Goal: Task Accomplishment & Management: Use online tool/utility

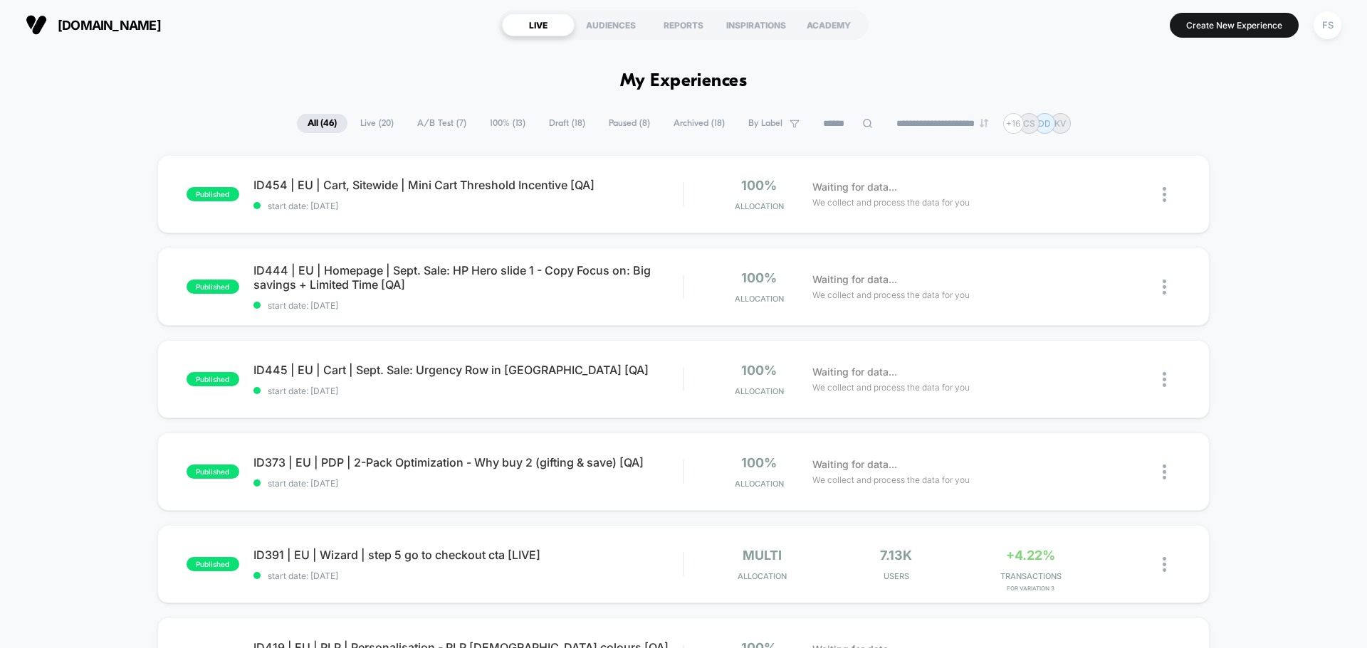
click at [1326, 33] on div "FS" at bounding box center [1327, 25] width 28 height 28
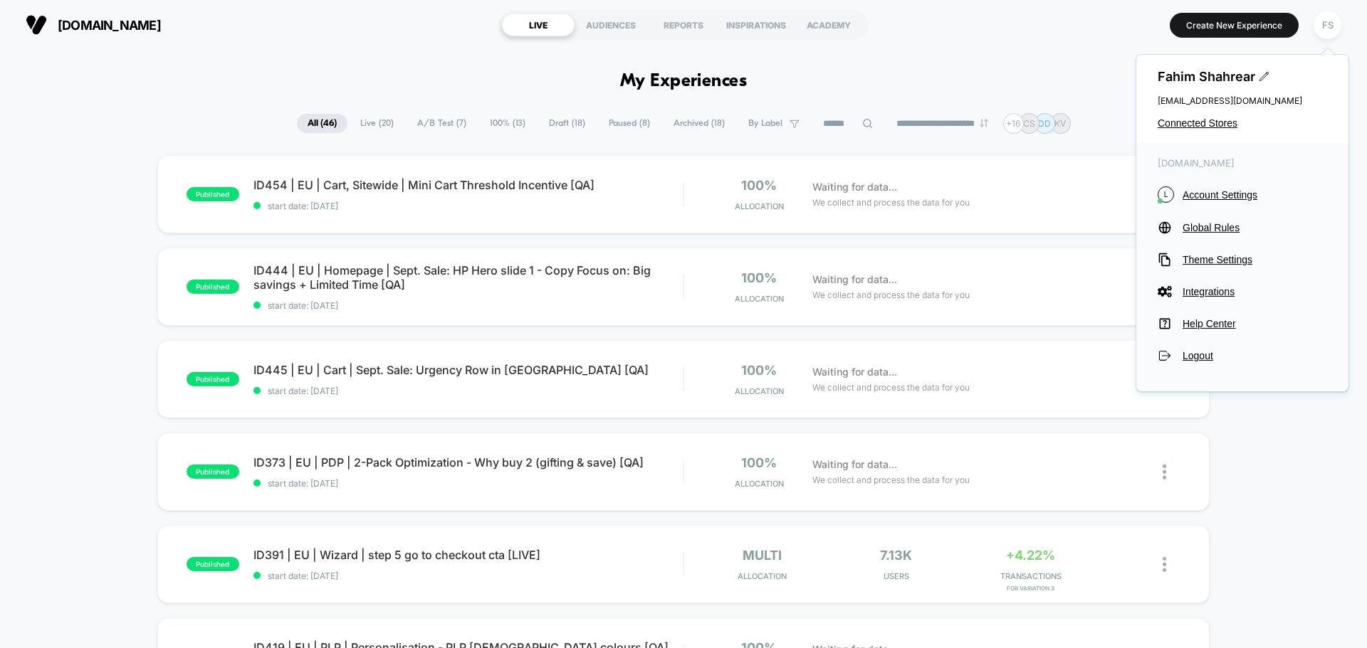
click at [1201, 131] on div "Fahim Shahrear [EMAIL_ADDRESS][DOMAIN_NAME] Connected Stores" at bounding box center [1242, 99] width 212 height 88
click at [1203, 123] on span "Connected Stores" at bounding box center [1241, 122] width 169 height 11
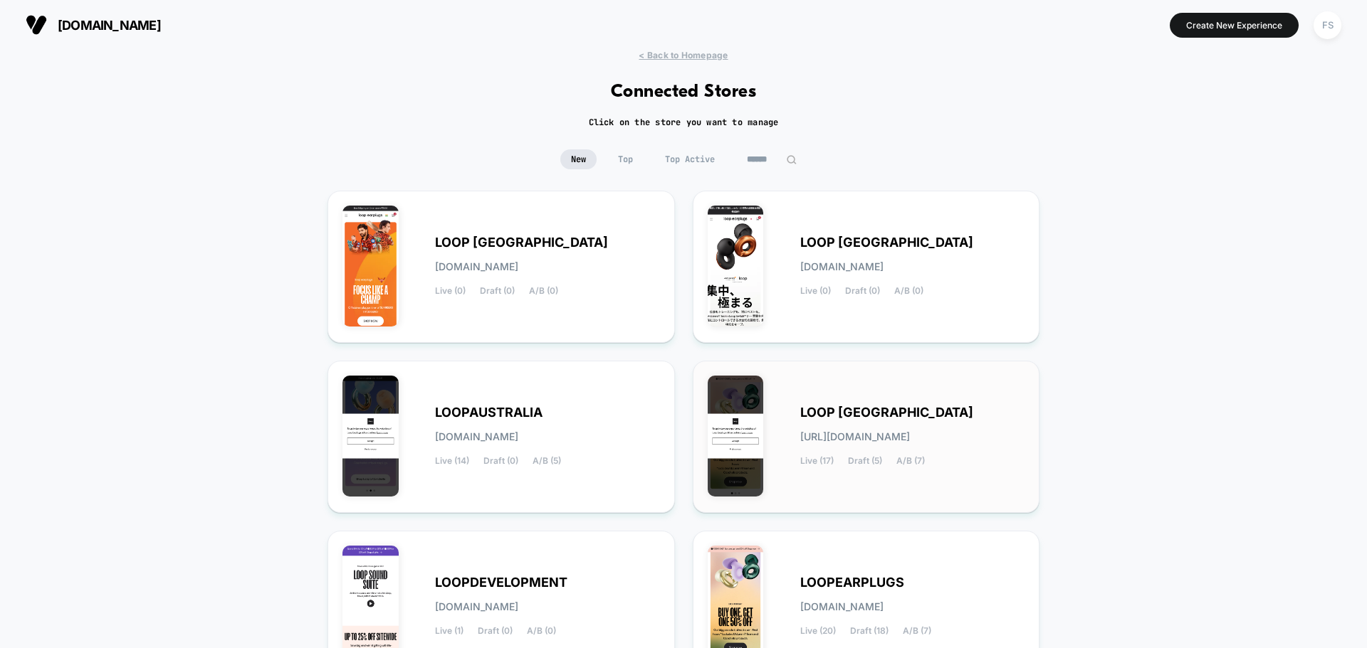
click at [900, 409] on span "LOOP [GEOGRAPHIC_DATA]" at bounding box center [886, 413] width 173 height 10
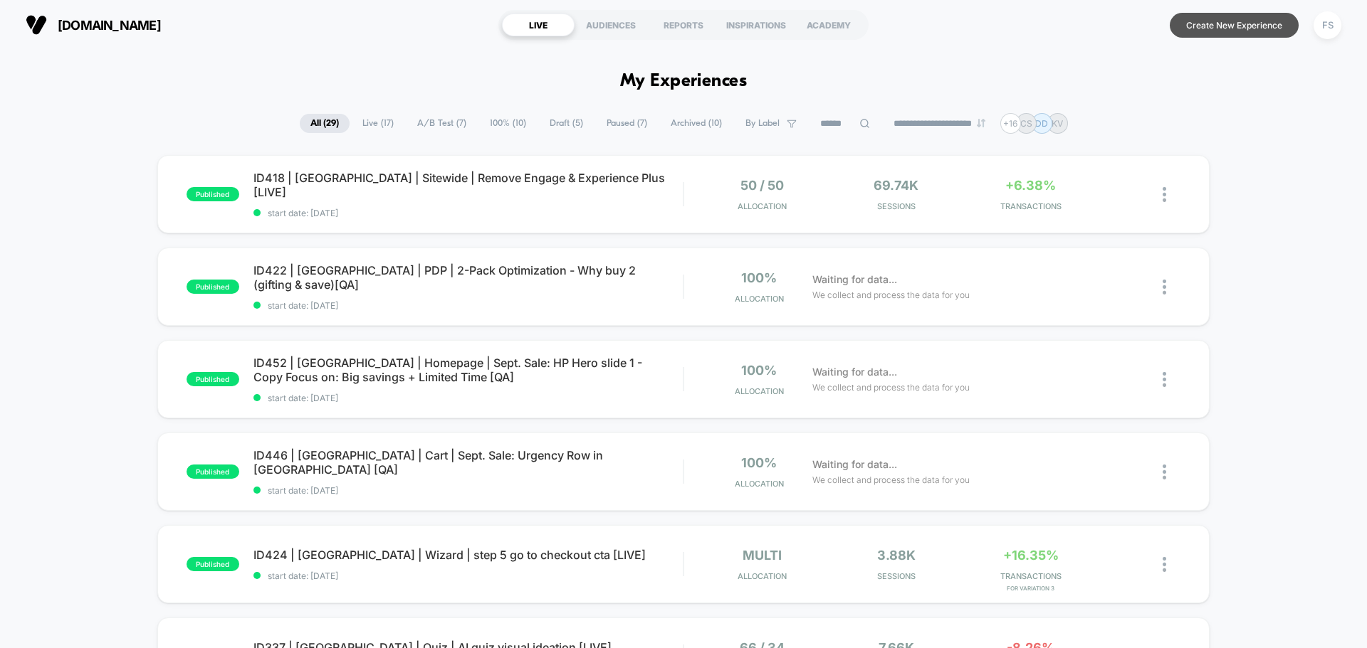
click at [1203, 23] on button "Create New Experience" at bounding box center [1234, 25] width 129 height 25
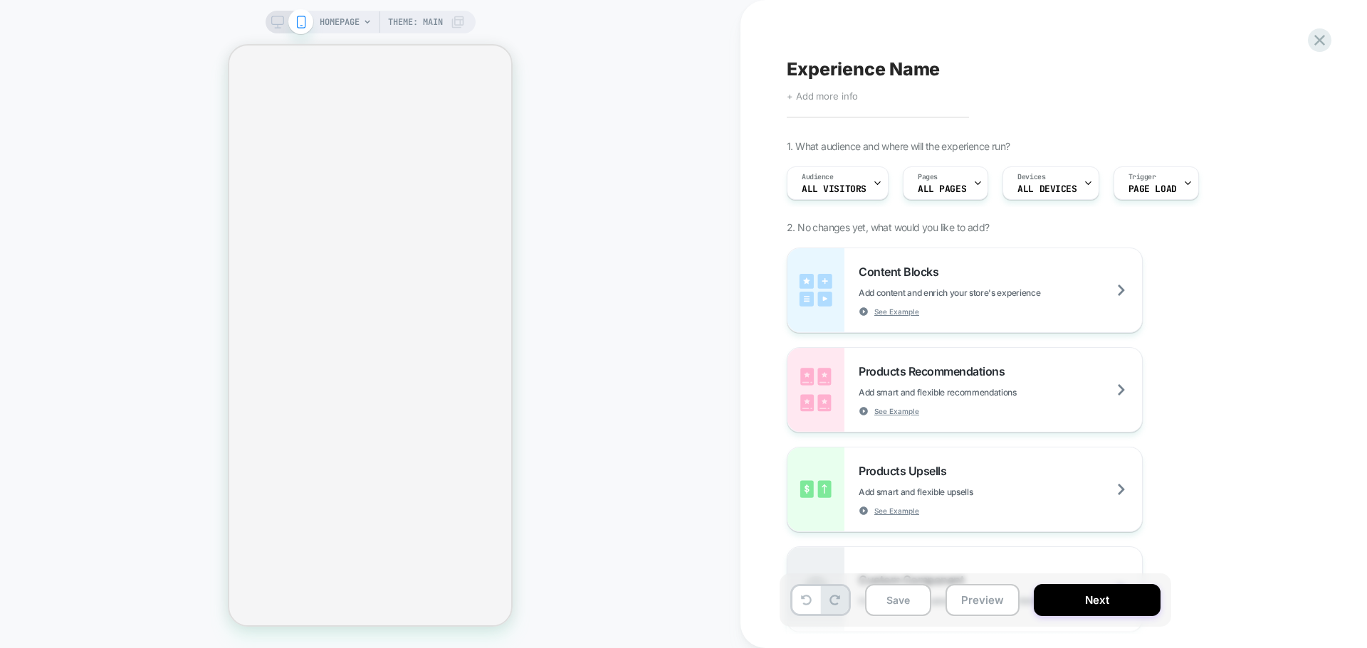
click at [813, 95] on span "+ Add more info" at bounding box center [822, 95] width 71 height 11
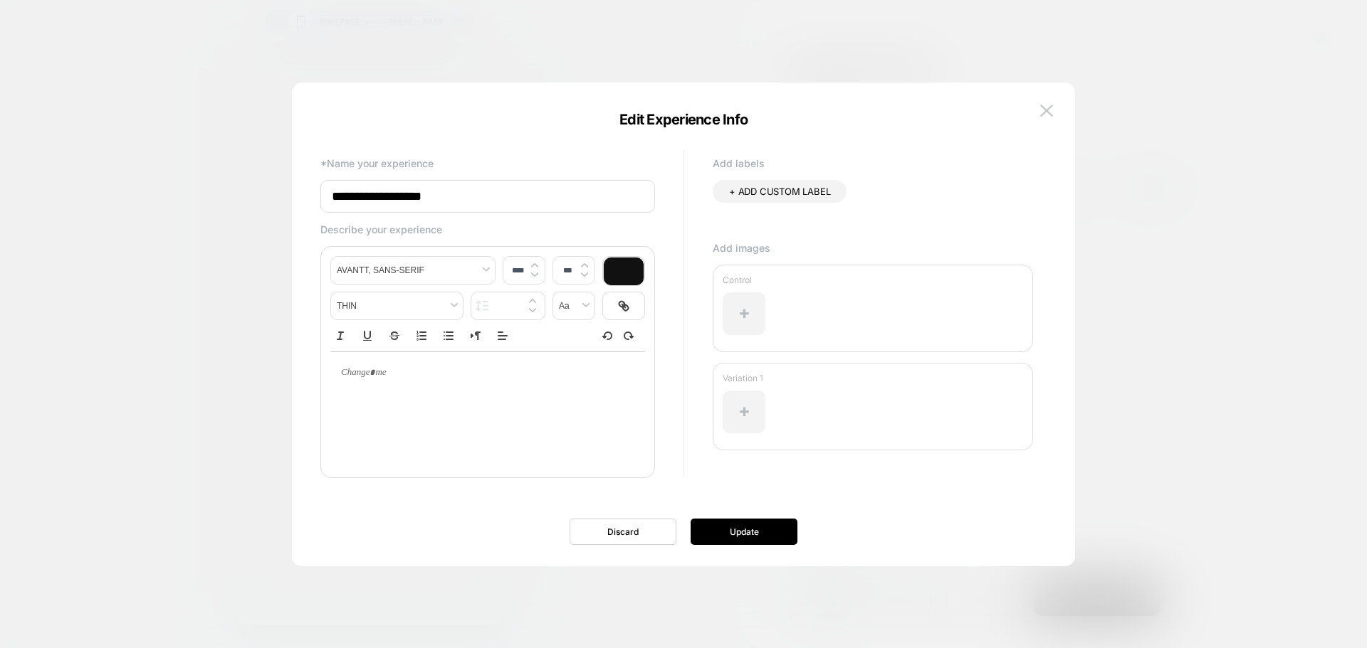
drag, startPoint x: 582, startPoint y: 199, endPoint x: 53, endPoint y: 184, distance: 529.8
click at [53, 184] on body "HOMEPAGE Theme: MAIN Experience Name Click to edit experience details + Add mor…" at bounding box center [683, 324] width 1367 height 648
paste input "**********"
type input "**********"
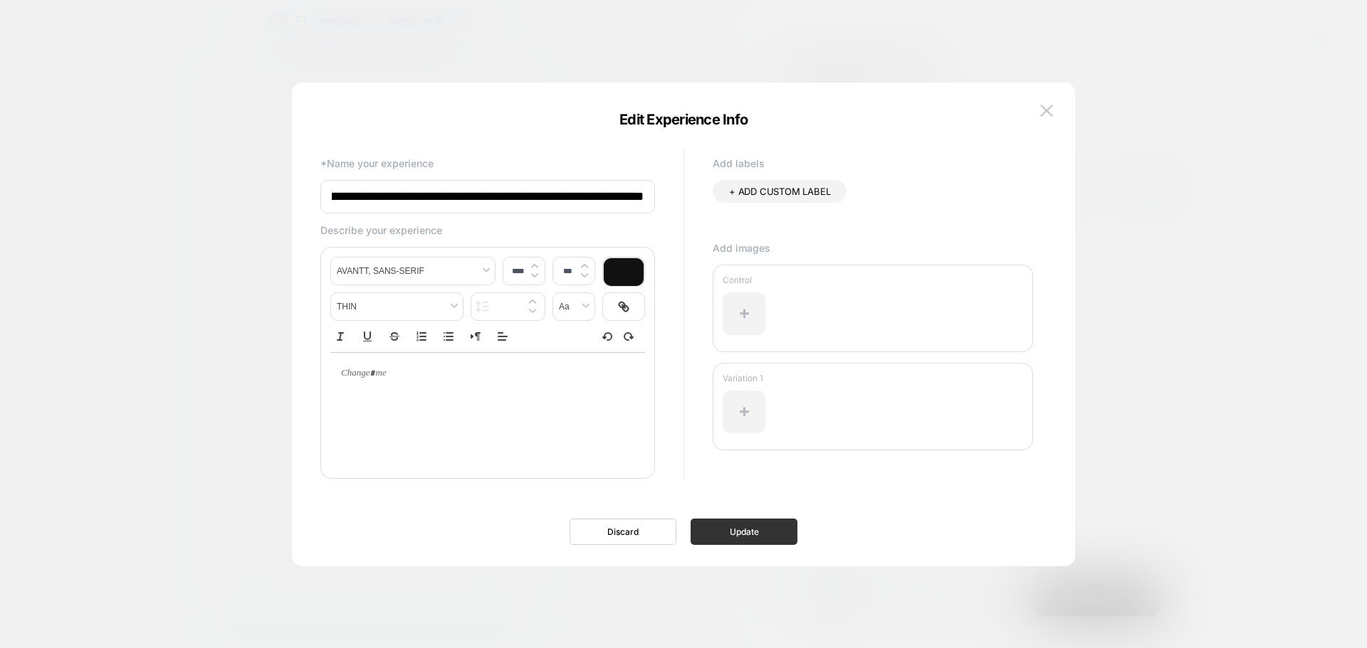
scroll to position [0, 0]
click at [766, 542] on button "Update" at bounding box center [743, 532] width 107 height 26
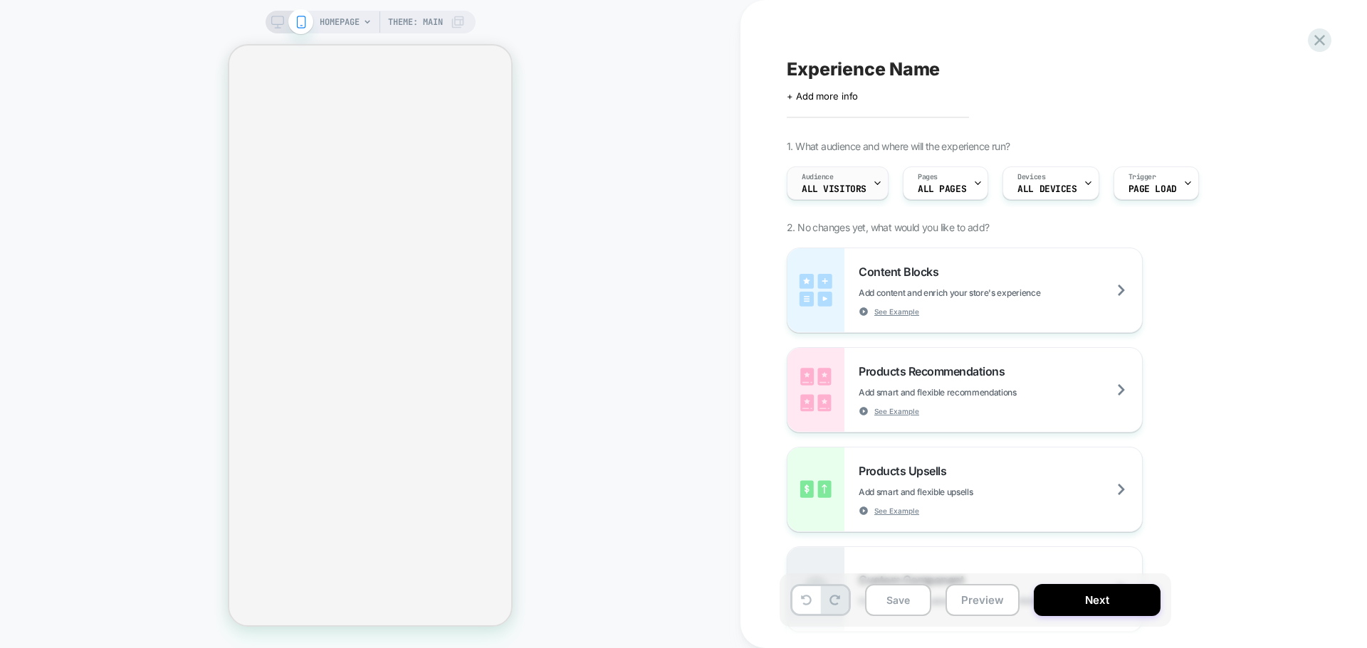
click at [869, 193] on div "Audience All Visitors" at bounding box center [833, 183] width 93 height 32
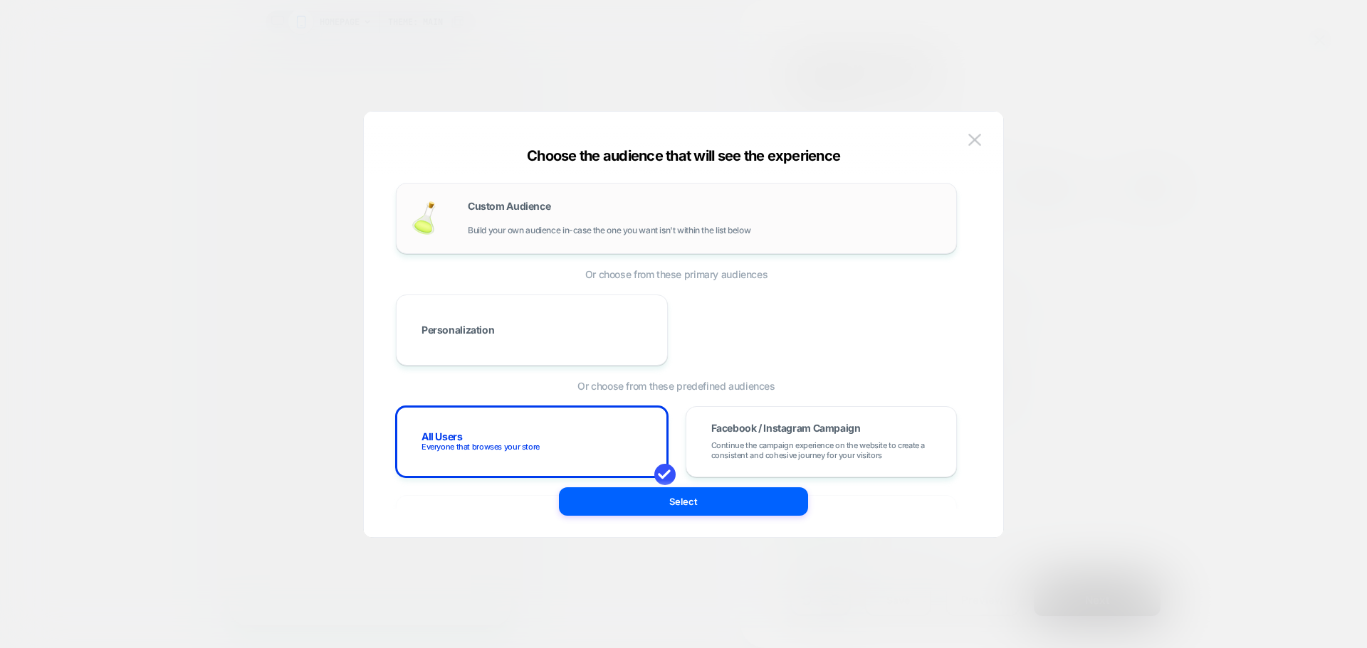
click at [522, 235] on span "Build your own audience in-case the one you want isn't within the list below" at bounding box center [609, 231] width 283 height 10
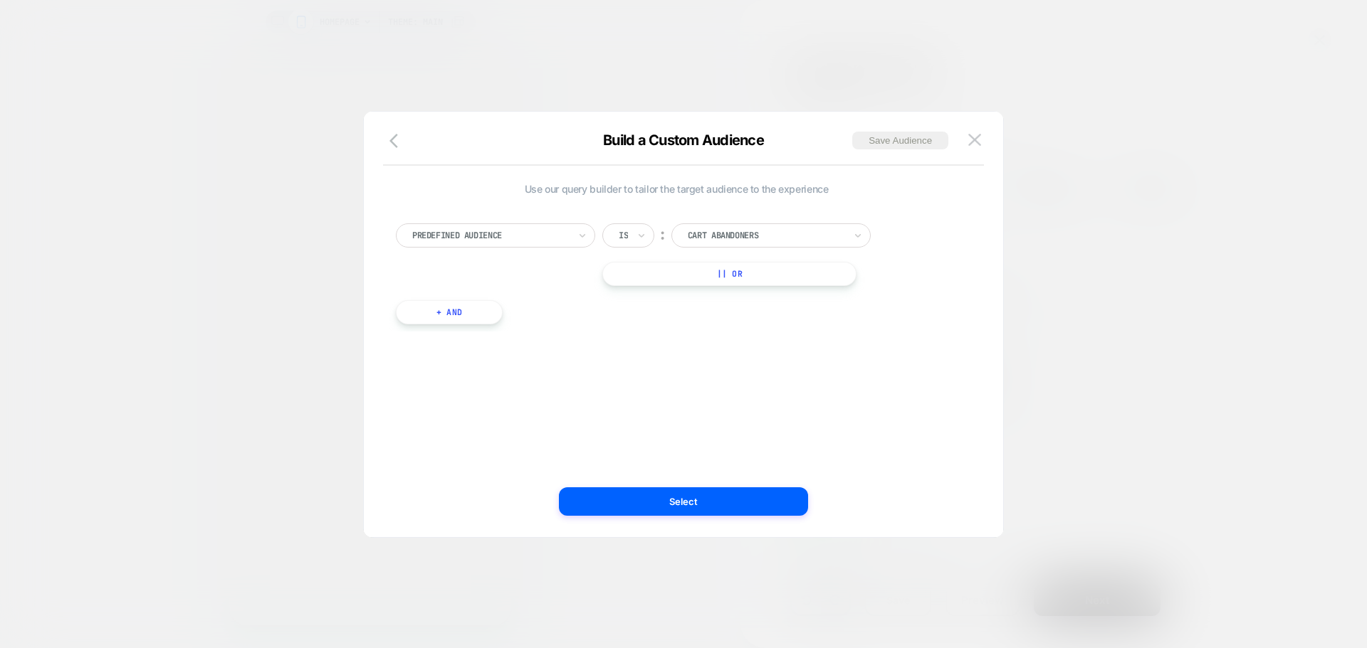
click at [547, 234] on div at bounding box center [490, 235] width 157 height 13
type input "****"
click at [511, 303] on div "UTM Campaign" at bounding box center [502, 294] width 185 height 23
click at [715, 242] on input at bounding box center [760, 236] width 178 height 24
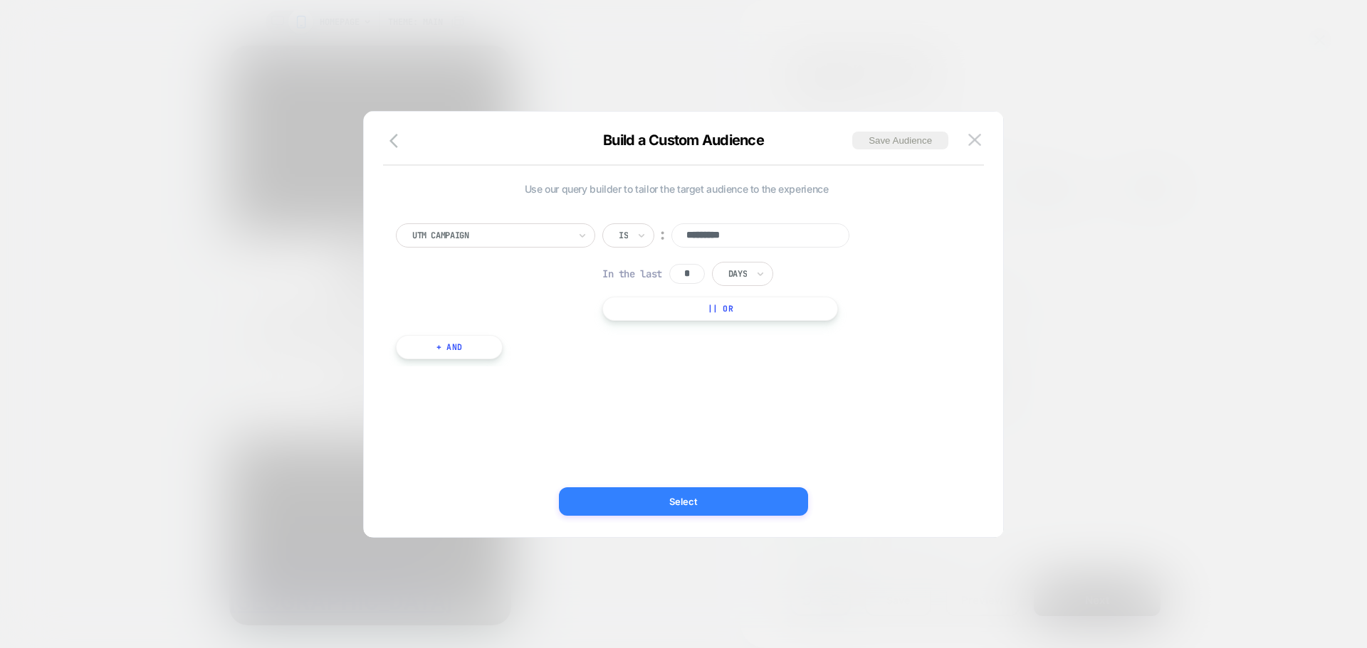
type input "*********"
click at [750, 499] on button "Select" at bounding box center [683, 502] width 249 height 28
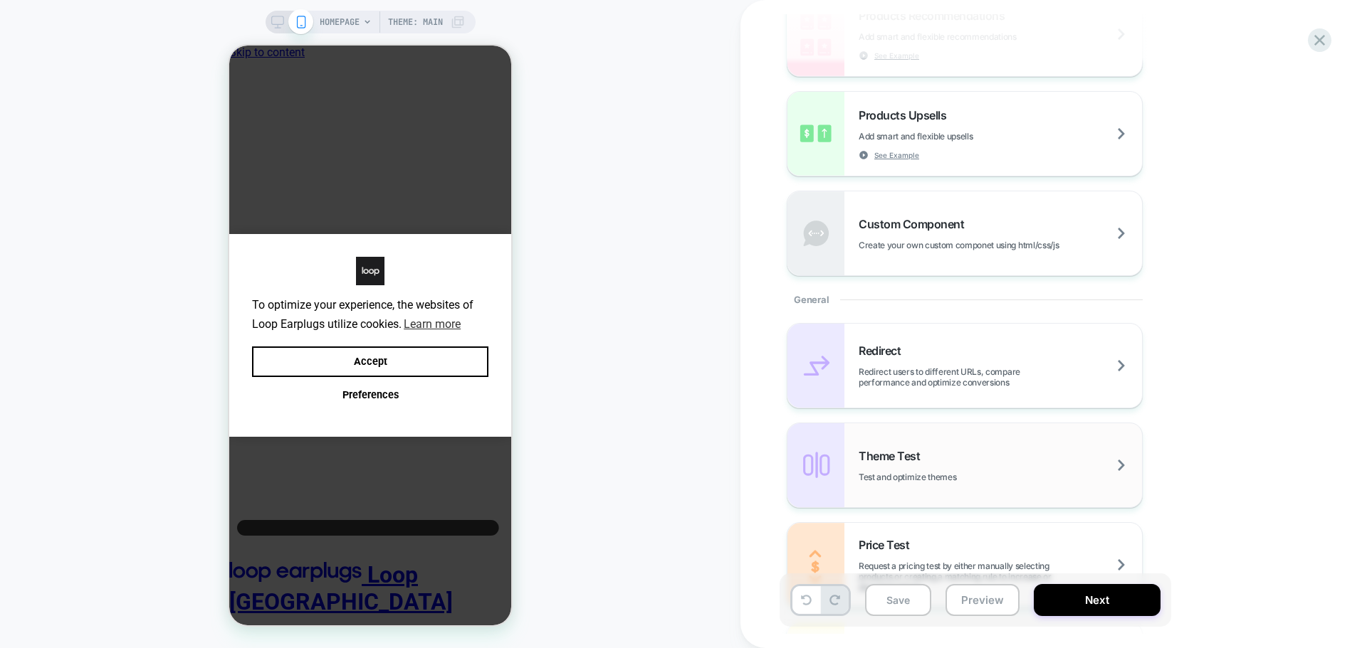
scroll to position [641, 0]
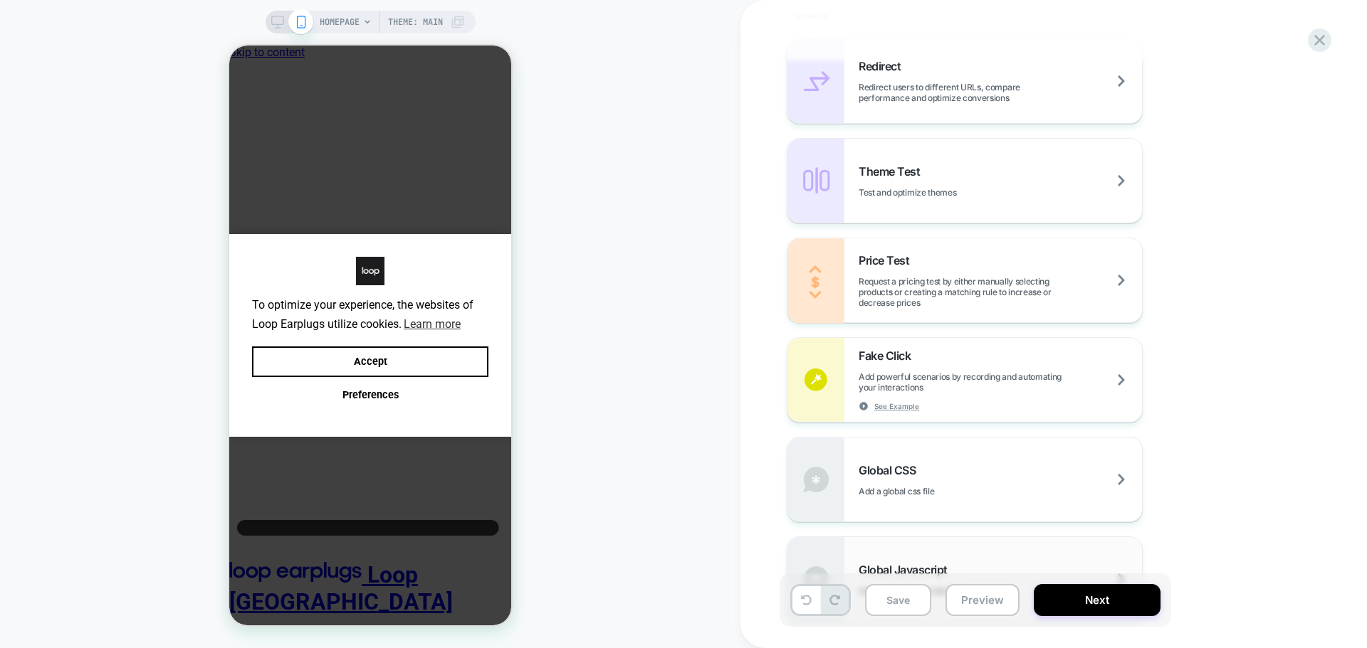
click at [0, 0] on div "Global Javascript Add a global javascript file" at bounding box center [0, 0] width 0 height 0
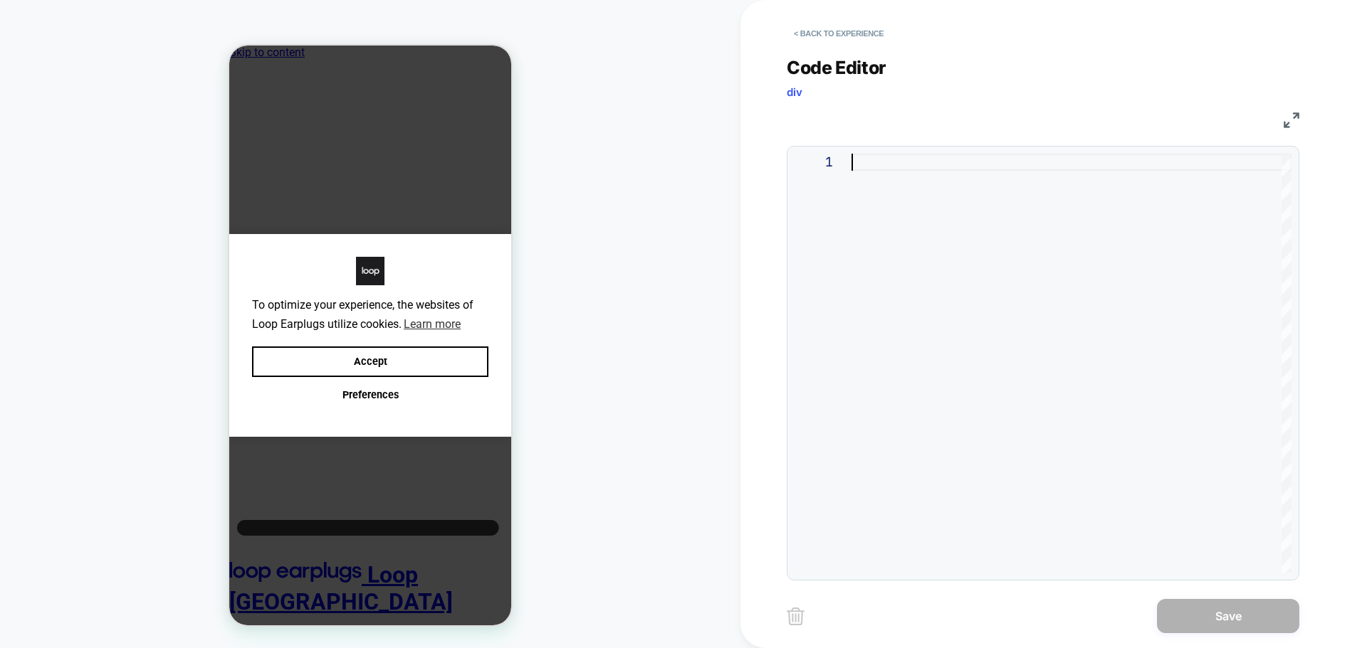
click at [0, 0] on div at bounding box center [0, 0] width 0 height 0
type textarea "**********"
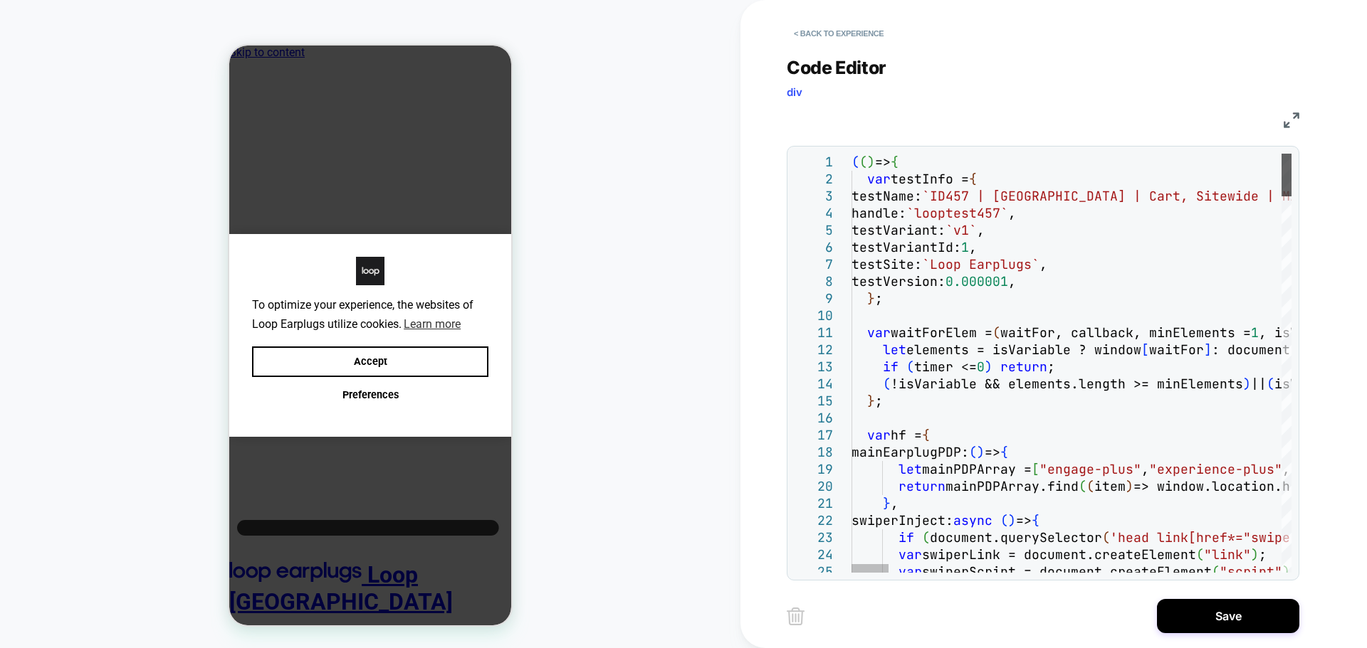
click at [1291, 154] on div at bounding box center [1286, 175] width 10 height 43
click at [0, 0] on div at bounding box center [0, 0] width 0 height 0
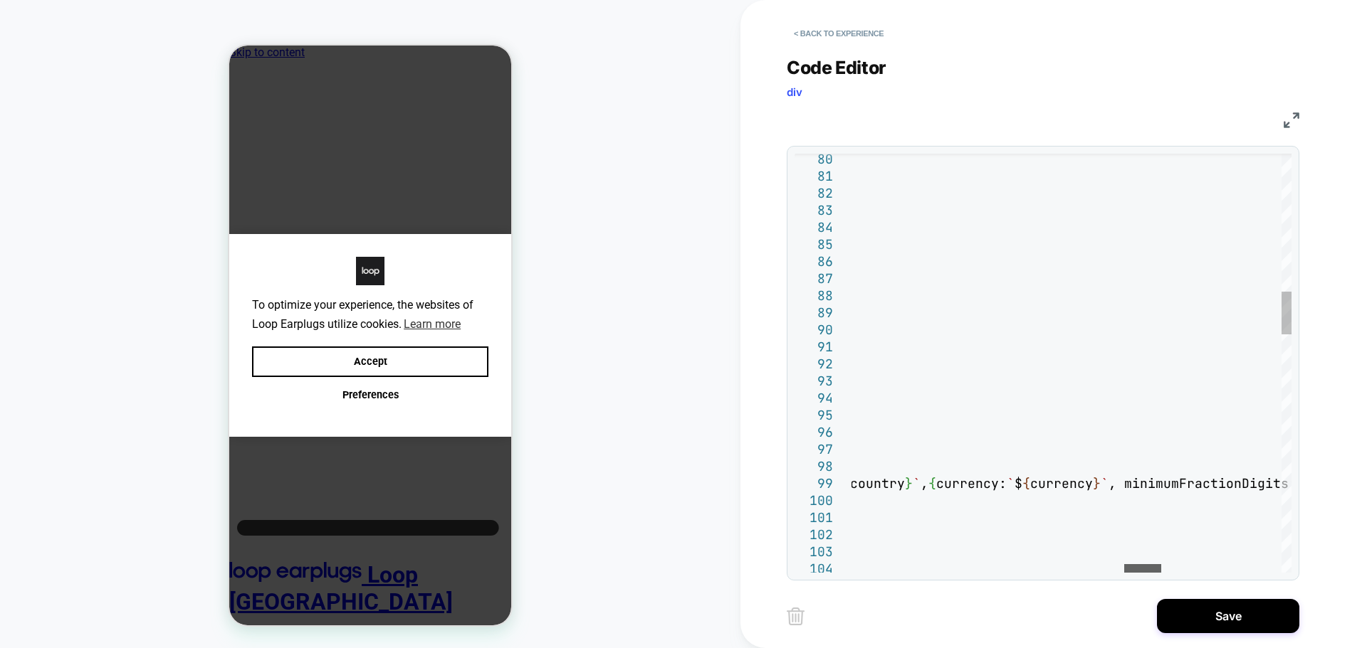
click at [0, 0] on div at bounding box center [0, 0] width 0 height 0
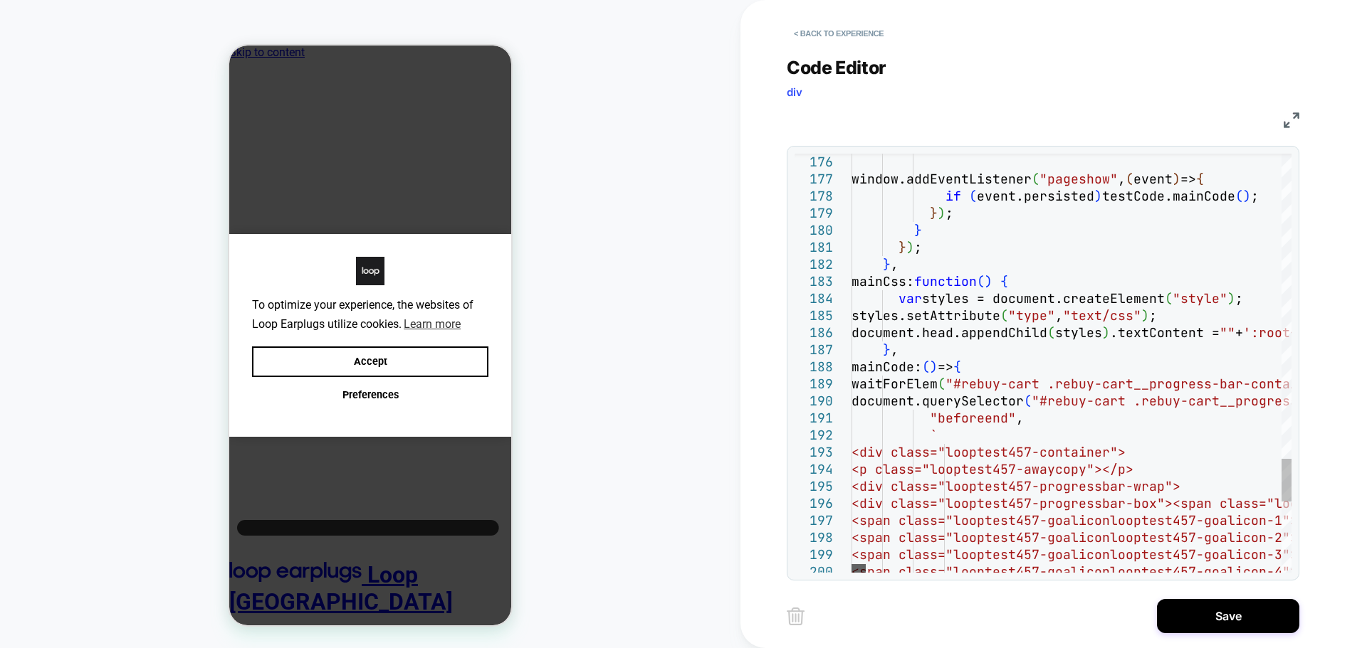
click at [0, 0] on div at bounding box center [0, 0] width 0 height 0
click at [0, 0] on button "Save" at bounding box center [0, 0] width 0 height 0
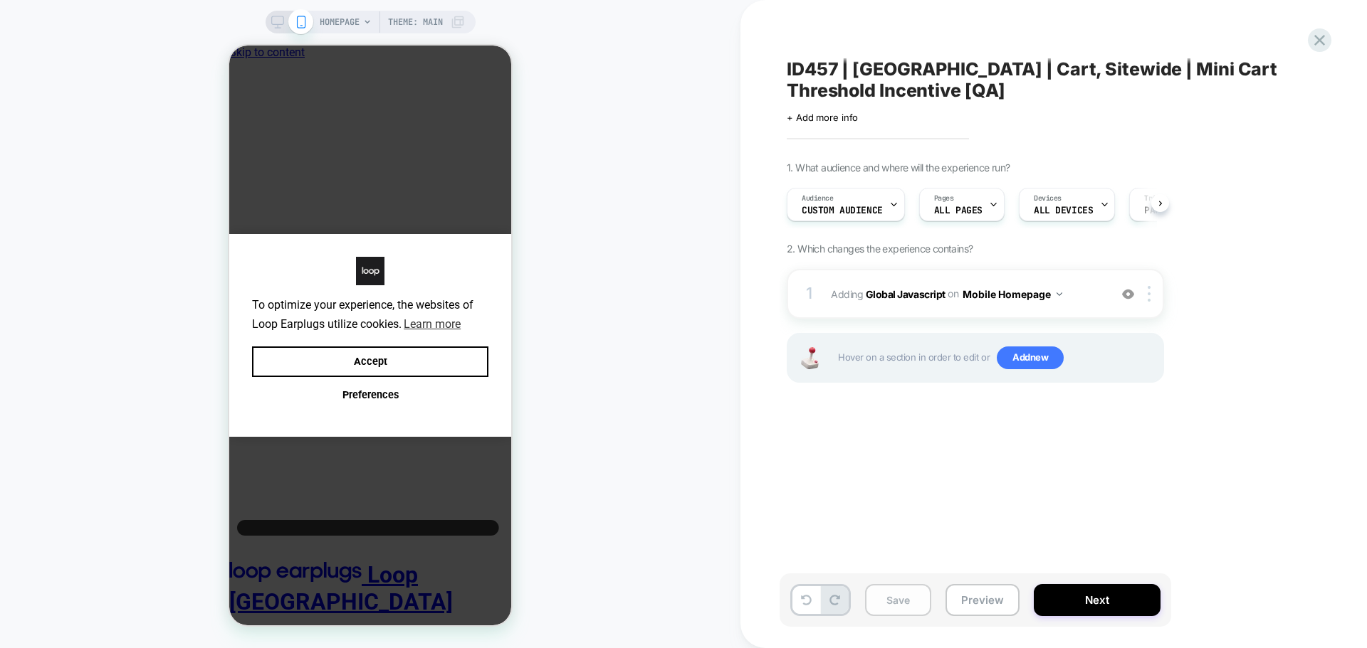
scroll to position [0, 1]
click at [0, 0] on button "Save" at bounding box center [0, 0] width 0 height 0
click at [1019, 295] on button "Mobile Homepage" at bounding box center [1012, 294] width 100 height 21
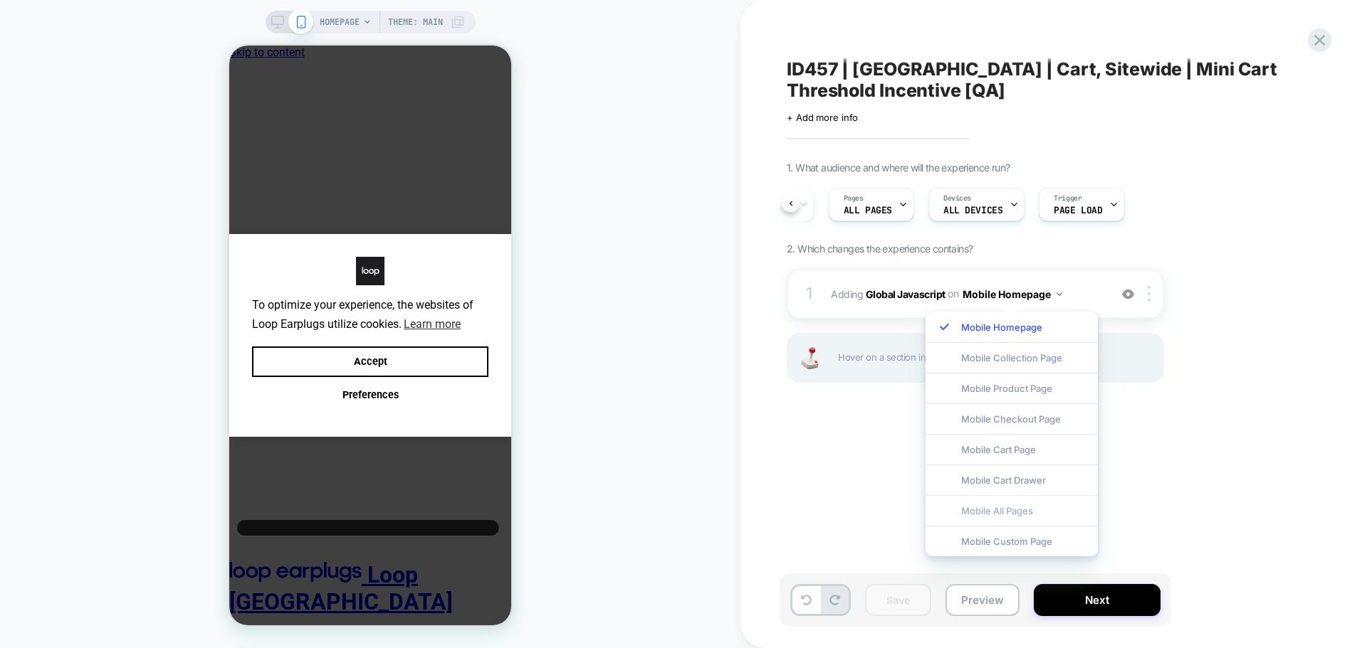
click at [1008, 517] on div "Mobile All Pages" at bounding box center [1011, 510] width 172 height 31
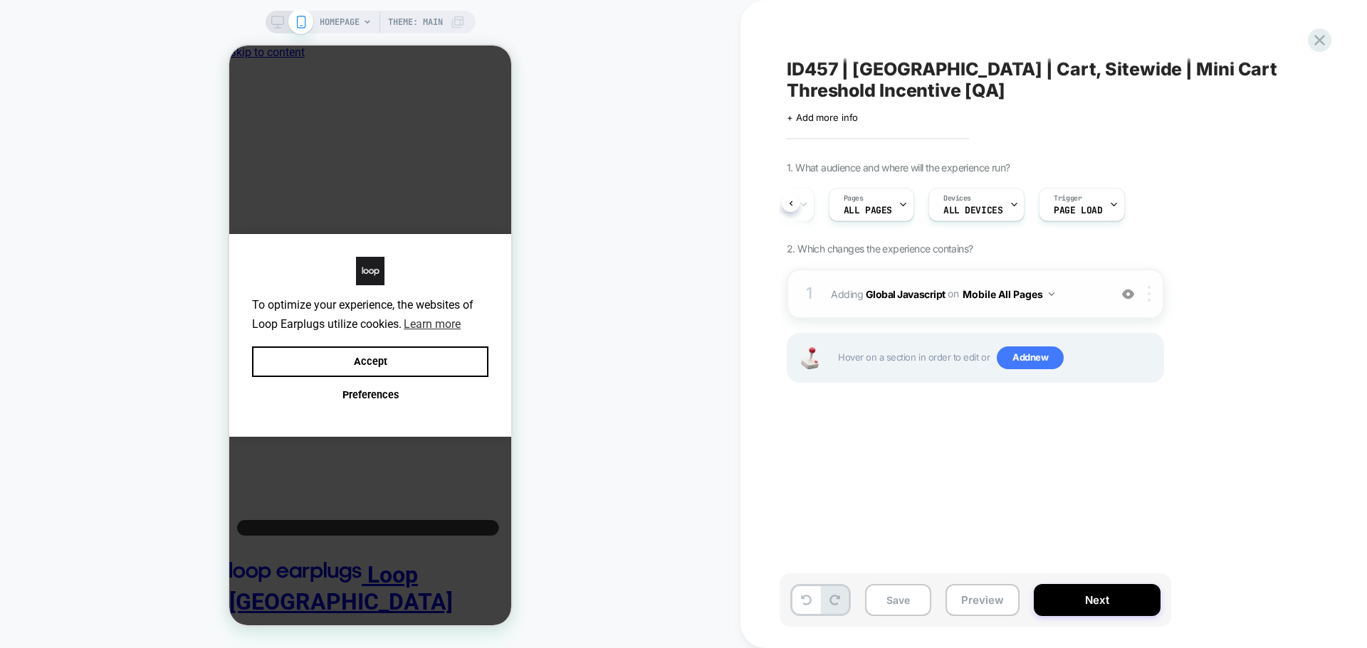
click at [0, 0] on div at bounding box center [0, 0] width 0 height 0
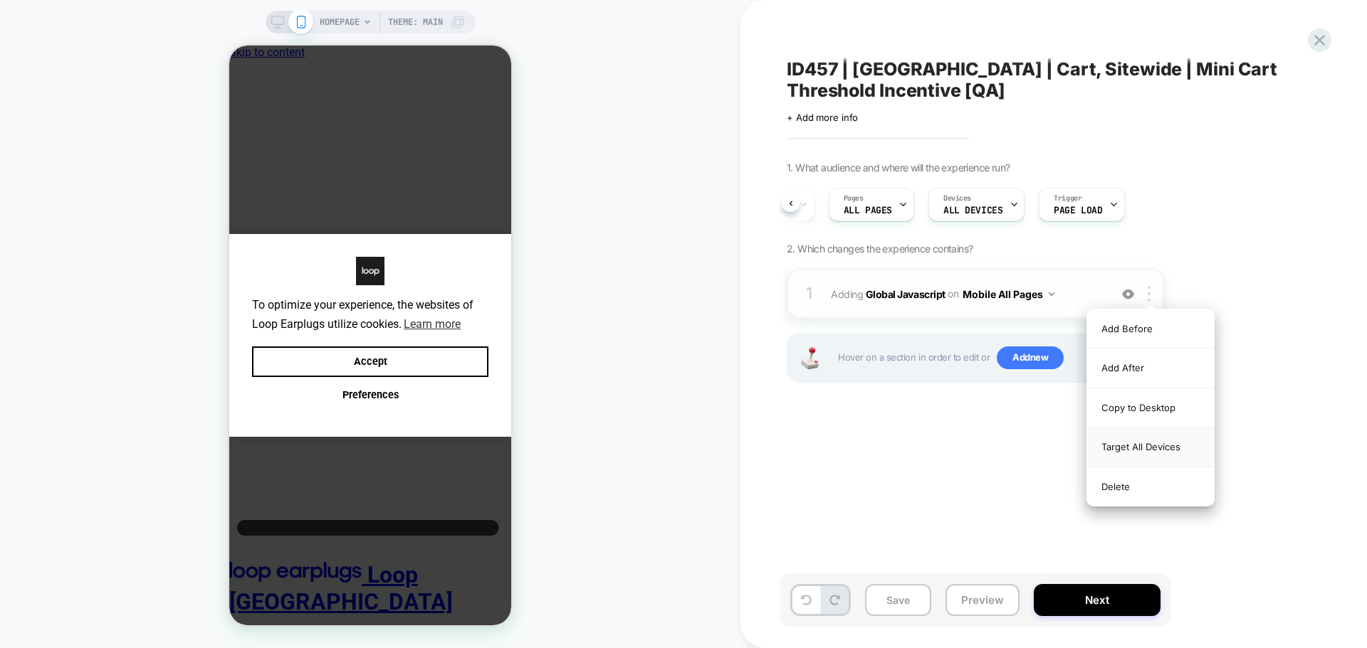
click at [0, 0] on div "Target All Devices" at bounding box center [0, 0] width 0 height 0
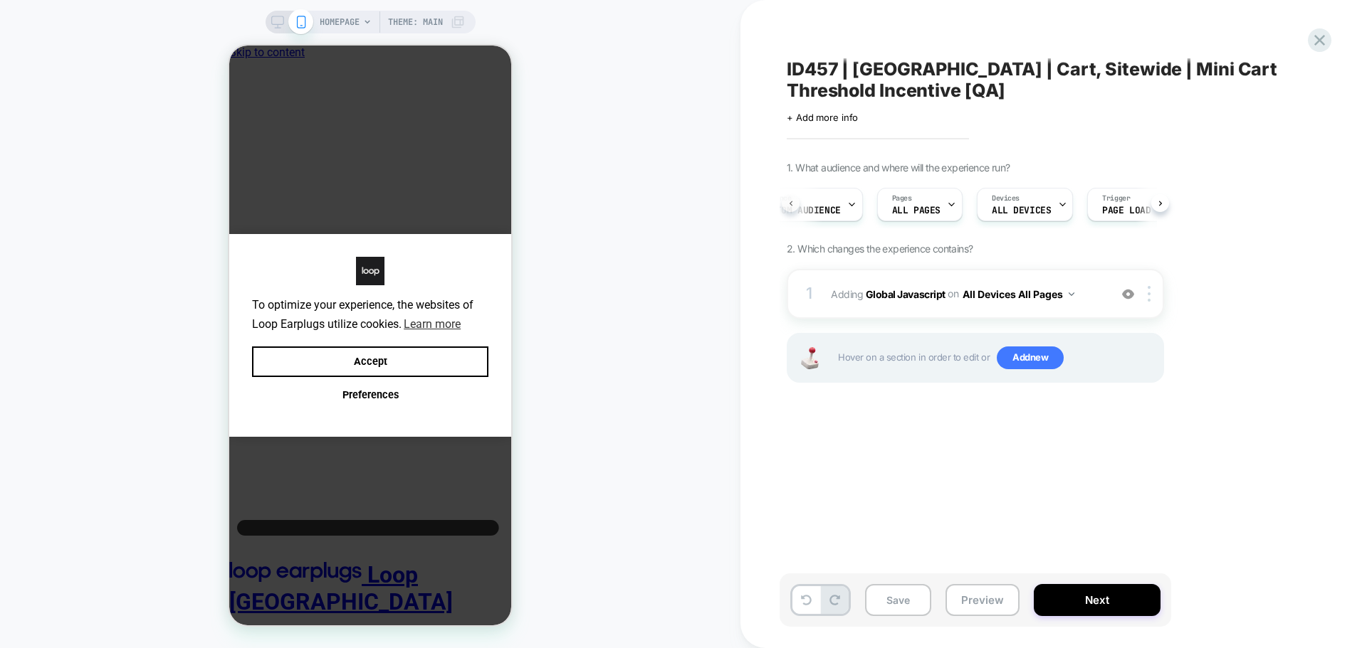
scroll to position [0, 4]
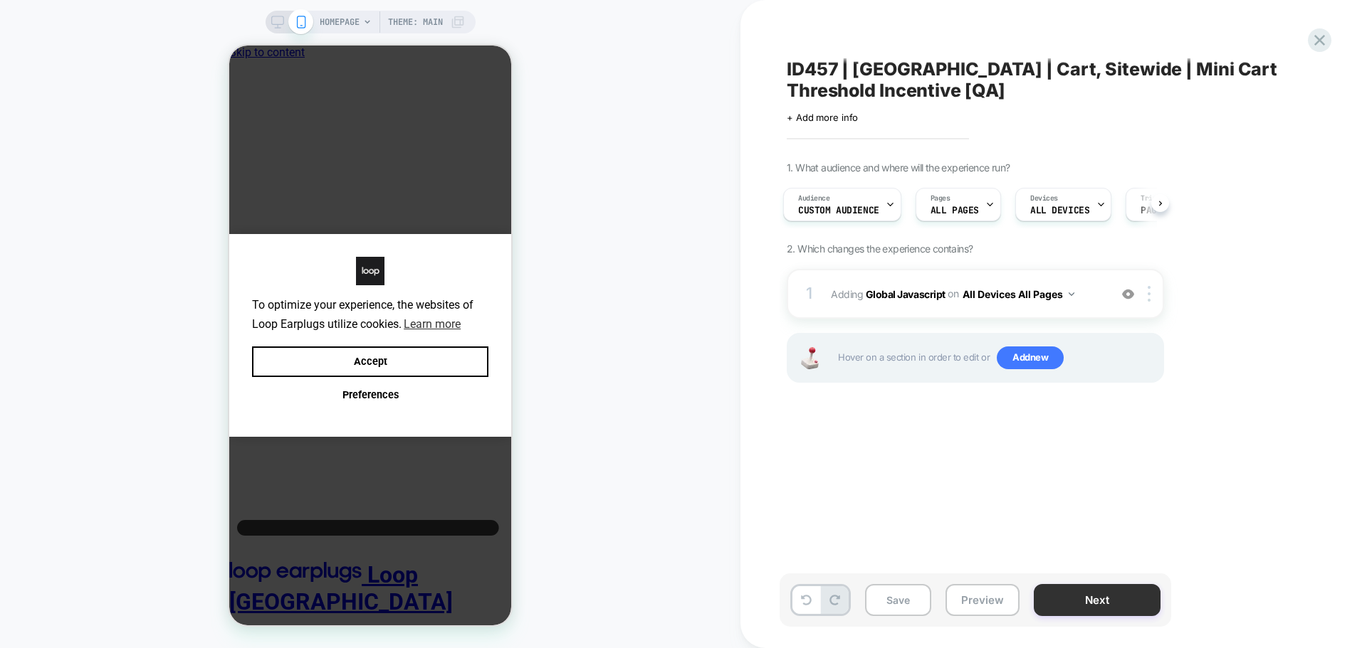
click at [0, 0] on button "Next" at bounding box center [0, 0] width 0 height 0
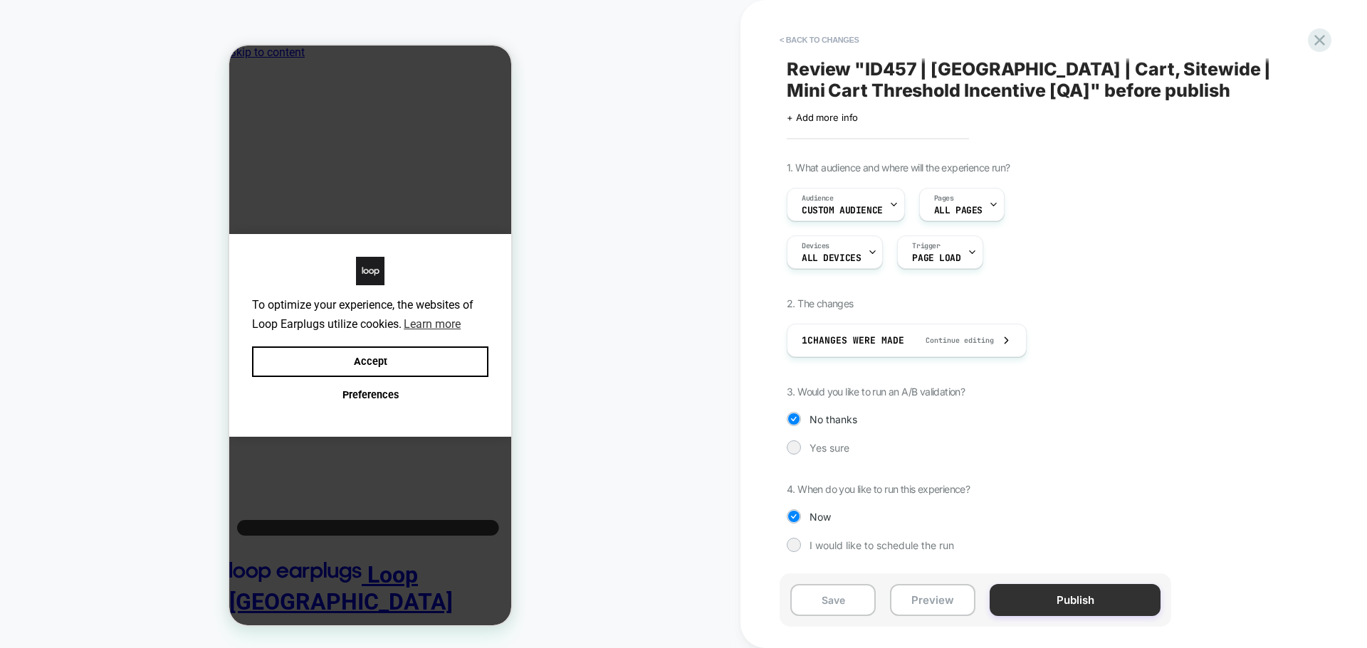
click at [0, 0] on button "Publish" at bounding box center [0, 0] width 0 height 0
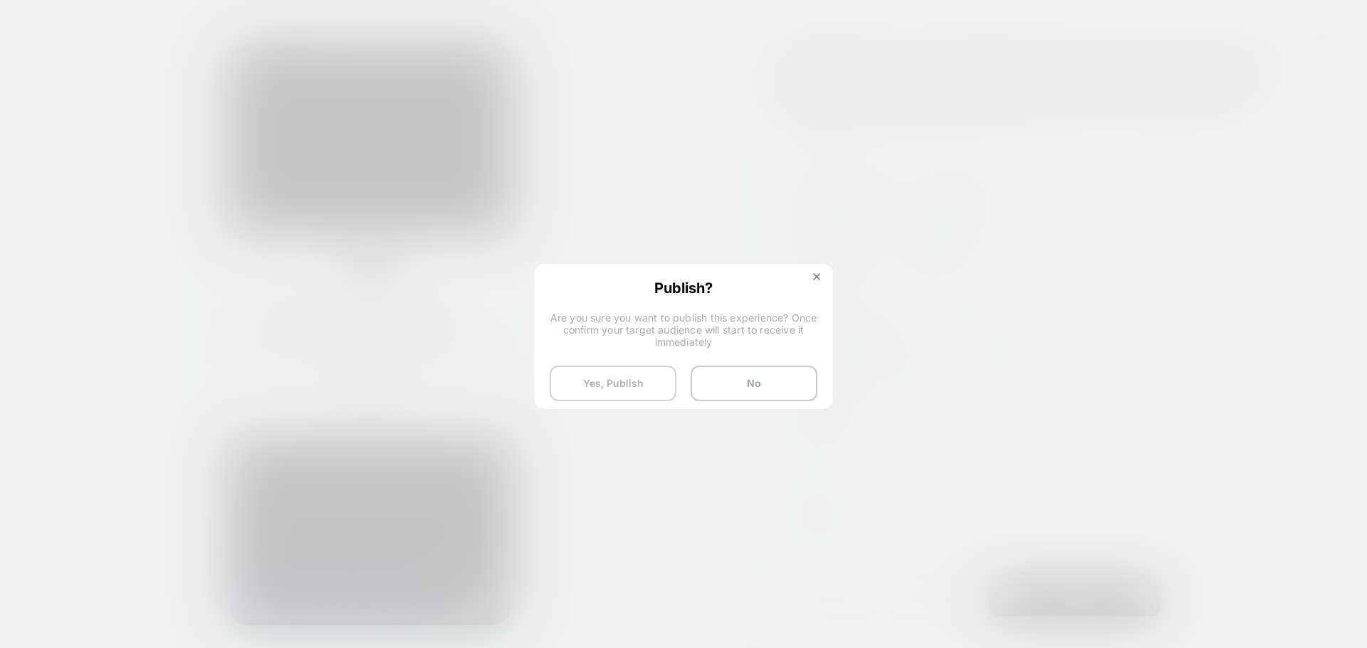
click at [0, 0] on button "Yes, Publish" at bounding box center [0, 0] width 0 height 0
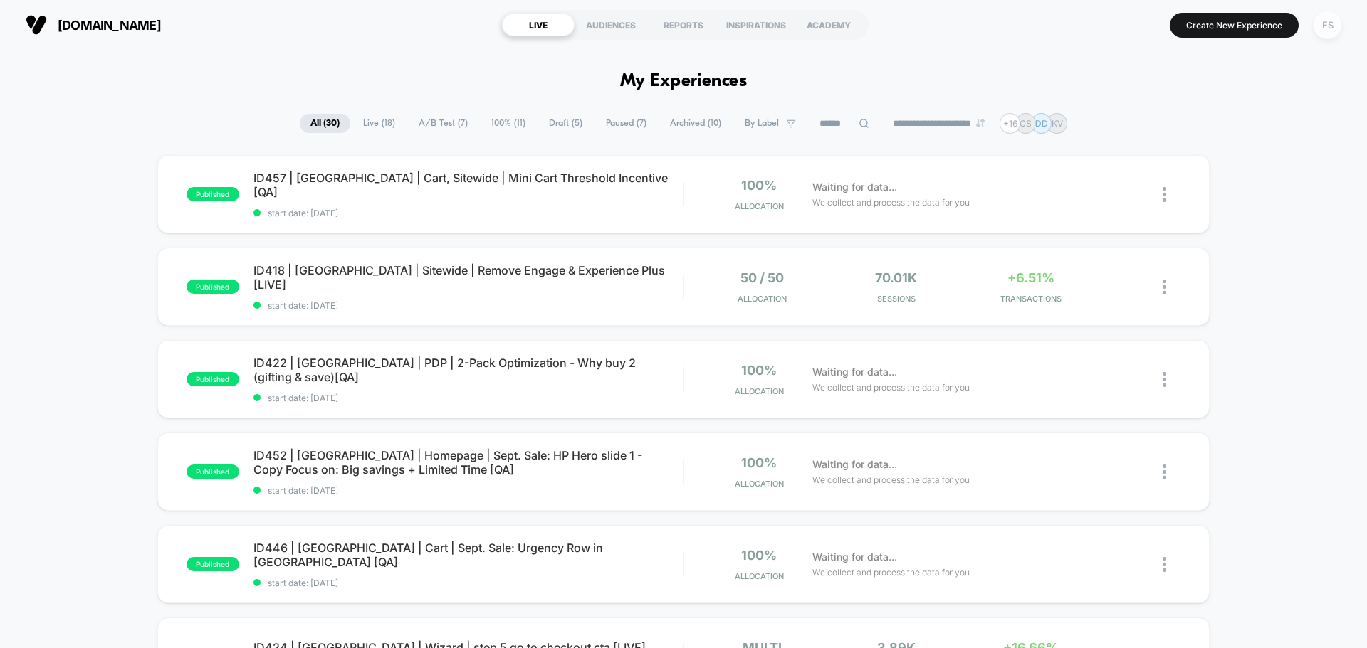
click at [1329, 21] on div "FS" at bounding box center [1327, 25] width 28 height 28
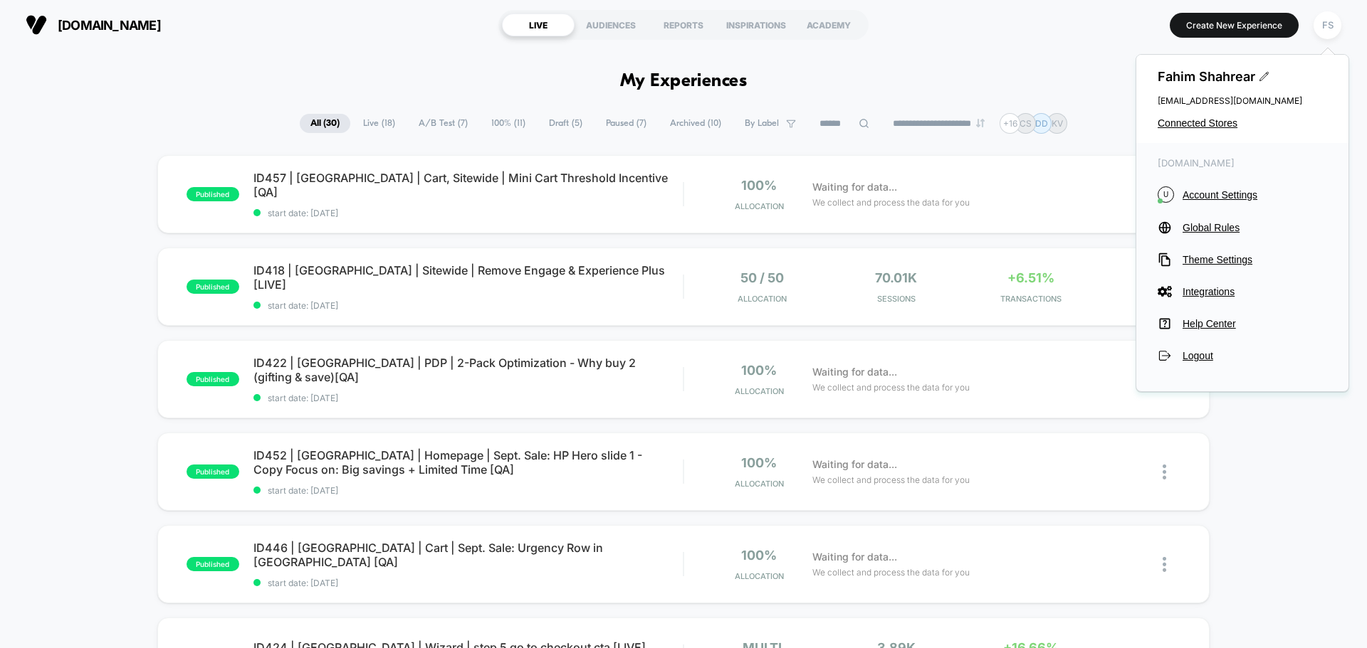
click at [1219, 114] on div "Fahim Shahrear [EMAIL_ADDRESS][DOMAIN_NAME] Connected Stores" at bounding box center [1242, 99] width 212 height 88
click at [1219, 121] on span "Connected Stores" at bounding box center [1241, 122] width 169 height 11
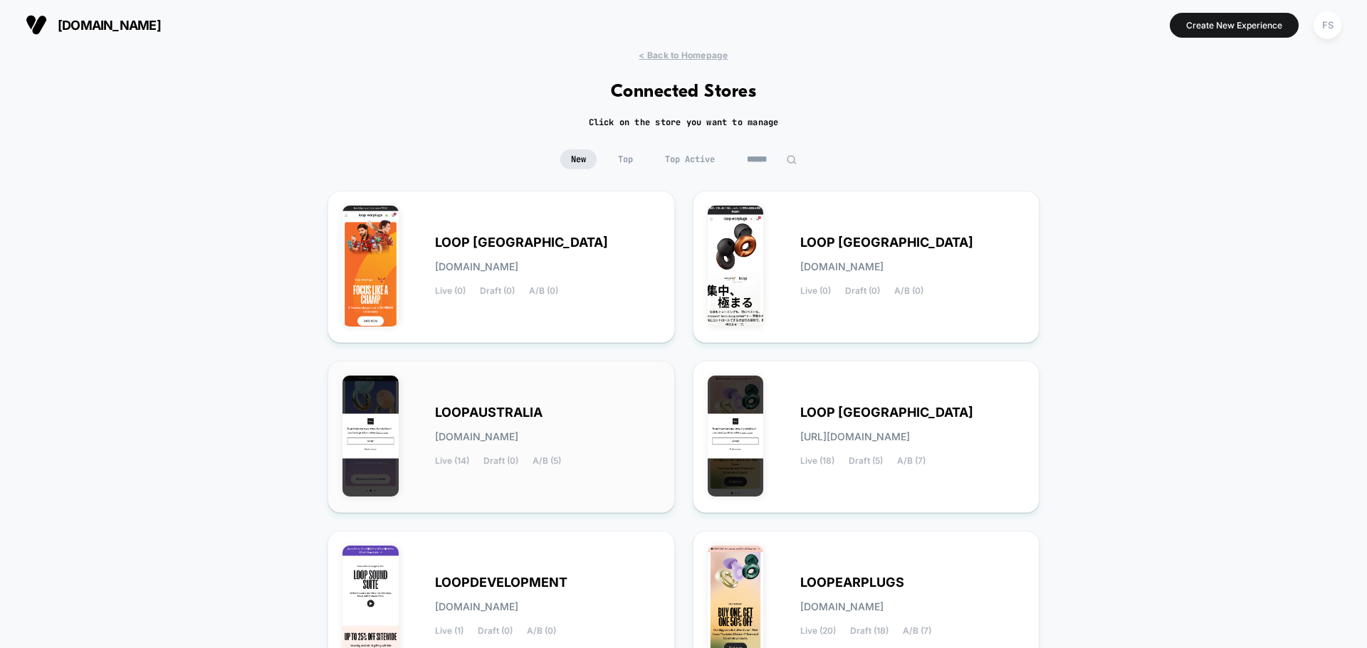
click at [548, 421] on div "LOOPAUSTRALIA [DOMAIN_NAME] Live (14) Draft (0) A/B (5)" at bounding box center [547, 437] width 225 height 58
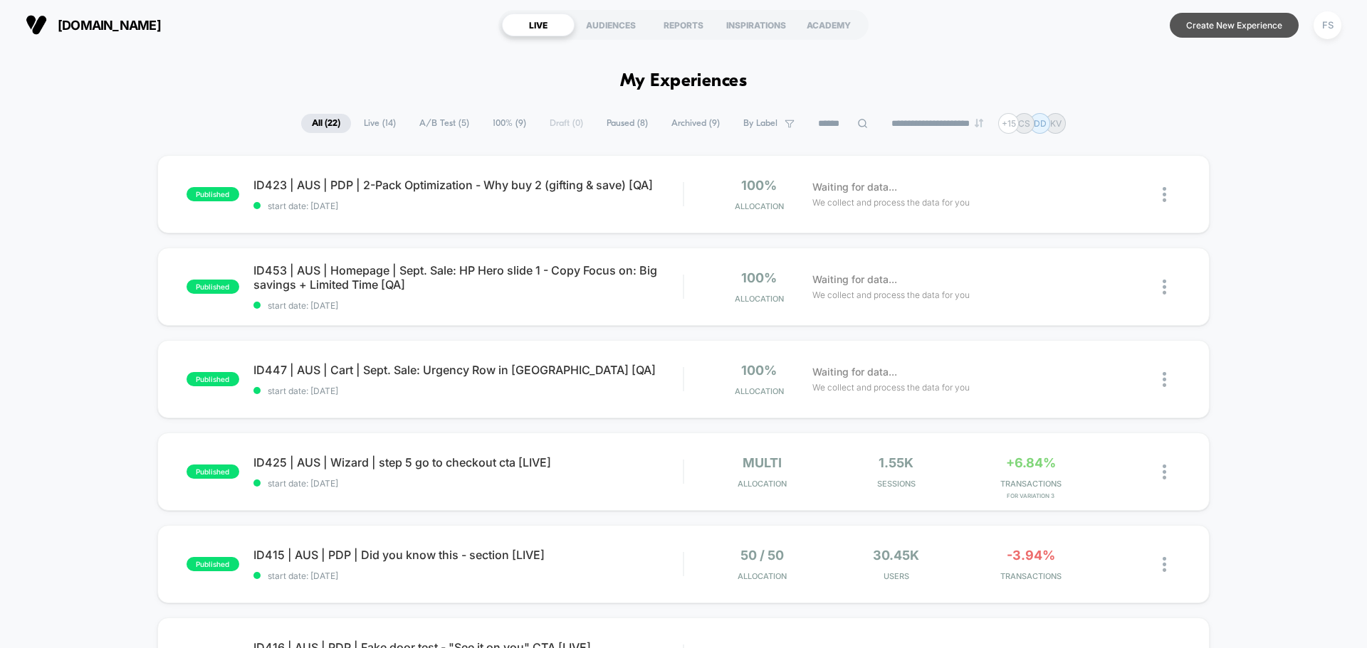
click at [1227, 23] on button "Create New Experience" at bounding box center [1234, 25] width 129 height 25
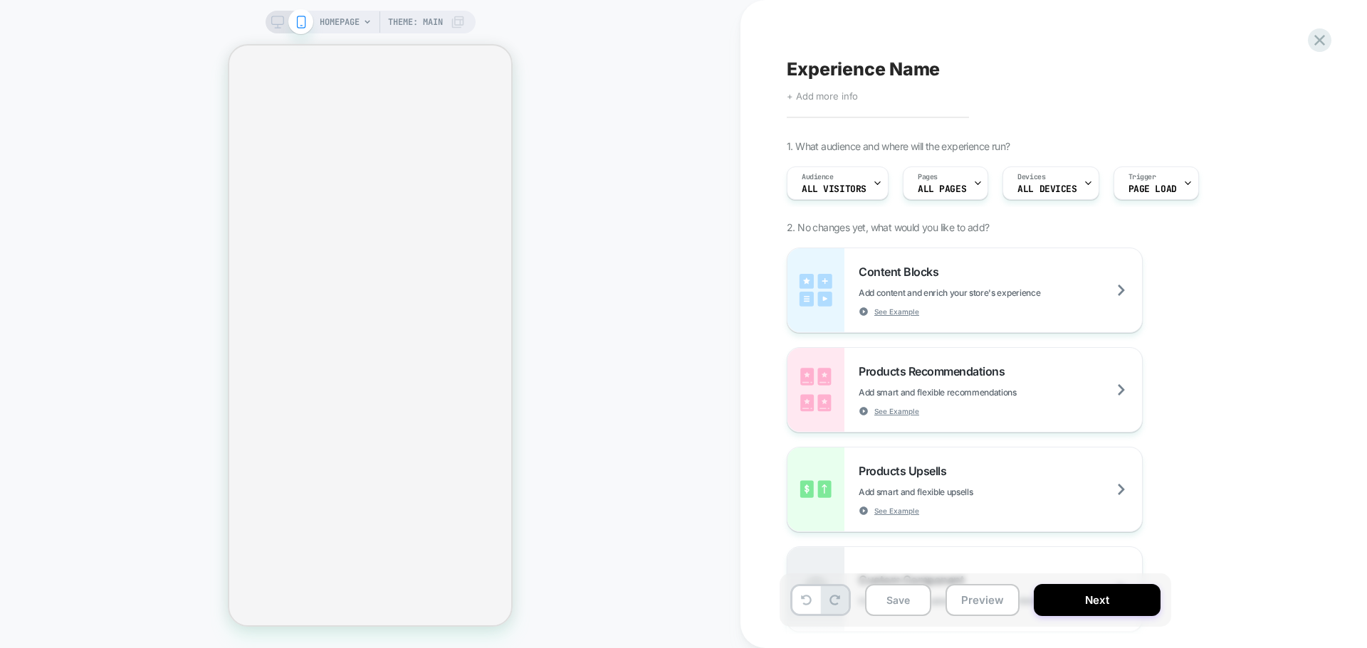
click at [842, 100] on span "+ Add more info" at bounding box center [822, 95] width 71 height 11
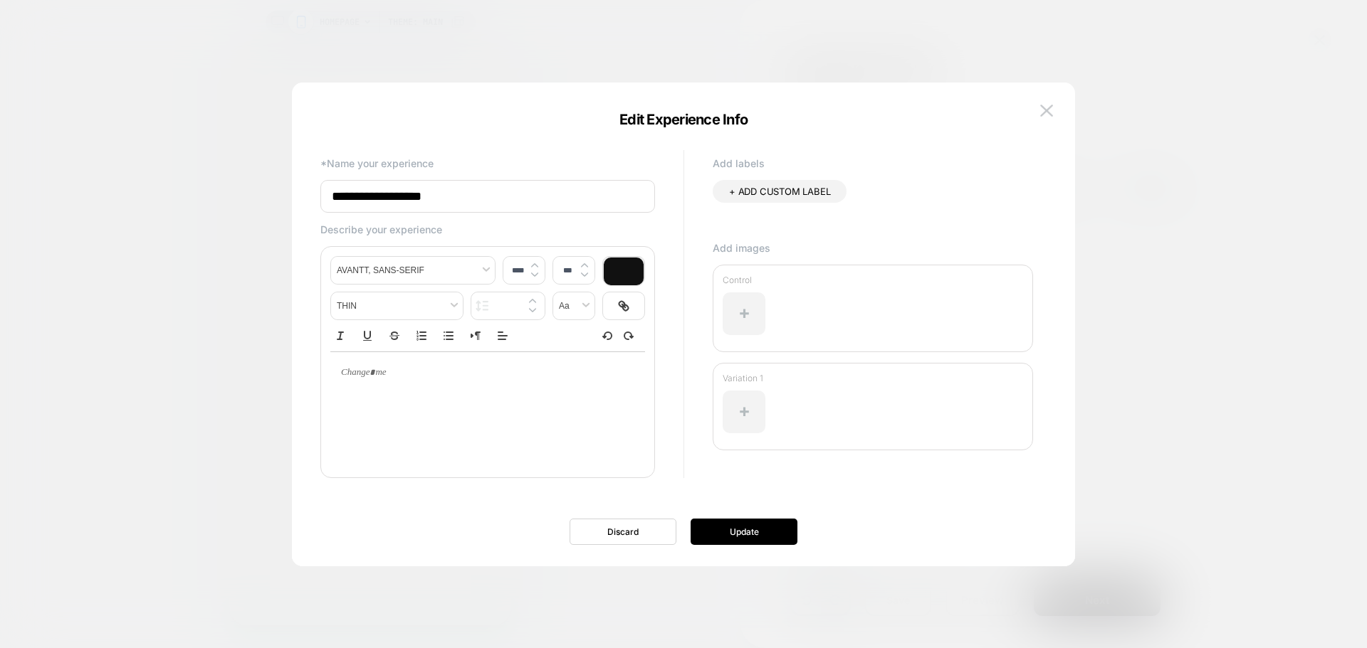
drag, startPoint x: 533, startPoint y: 196, endPoint x: 294, endPoint y: 208, distance: 239.5
click at [294, 208] on div "**********" at bounding box center [683, 332] width 783 height 470
paste input "**********"
type input "**********"
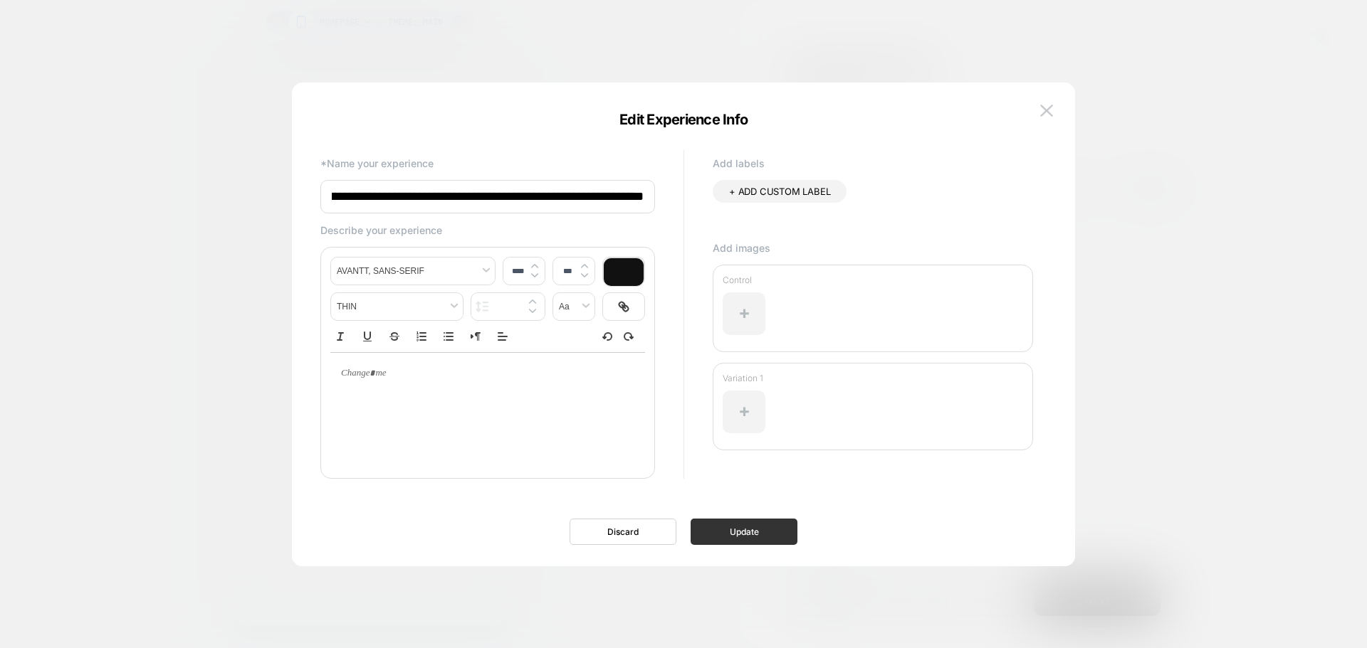
scroll to position [0, 0]
click at [769, 527] on button "Update" at bounding box center [743, 532] width 107 height 26
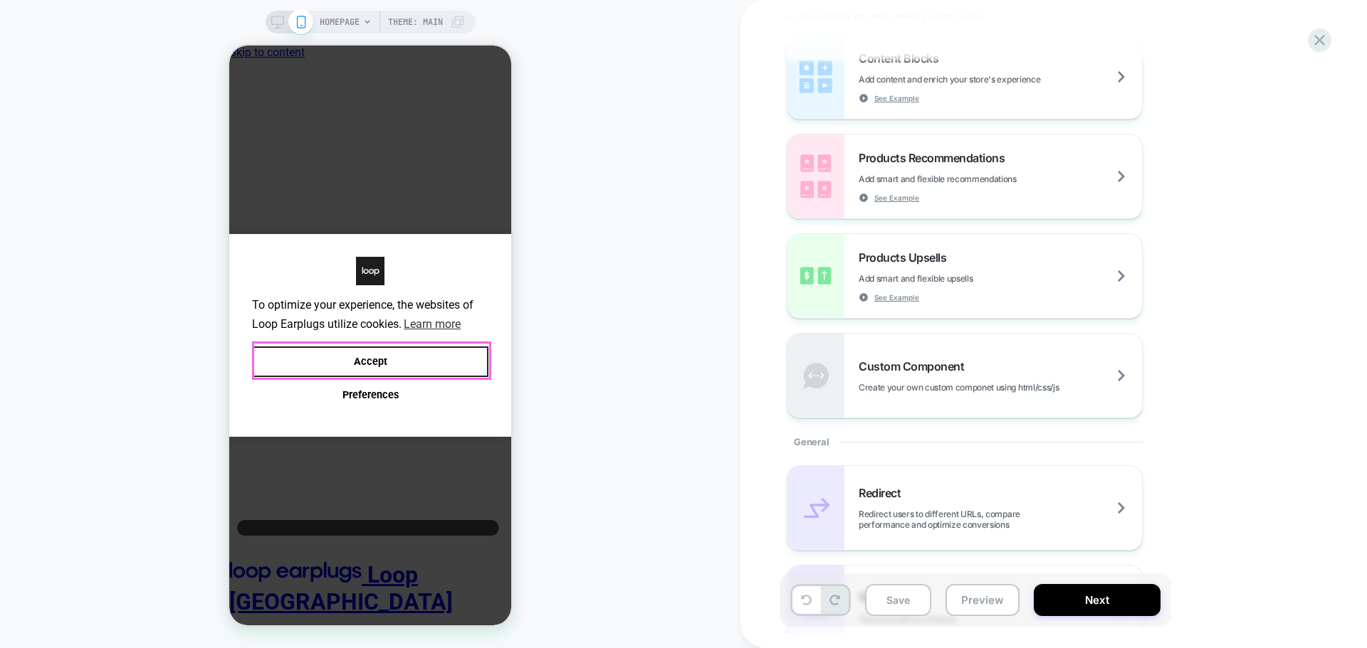
drag, startPoint x: 411, startPoint y: 355, endPoint x: 782, endPoint y: 131, distance: 433.4
click at [411, 355] on button "Accept" at bounding box center [370, 362] width 236 height 31
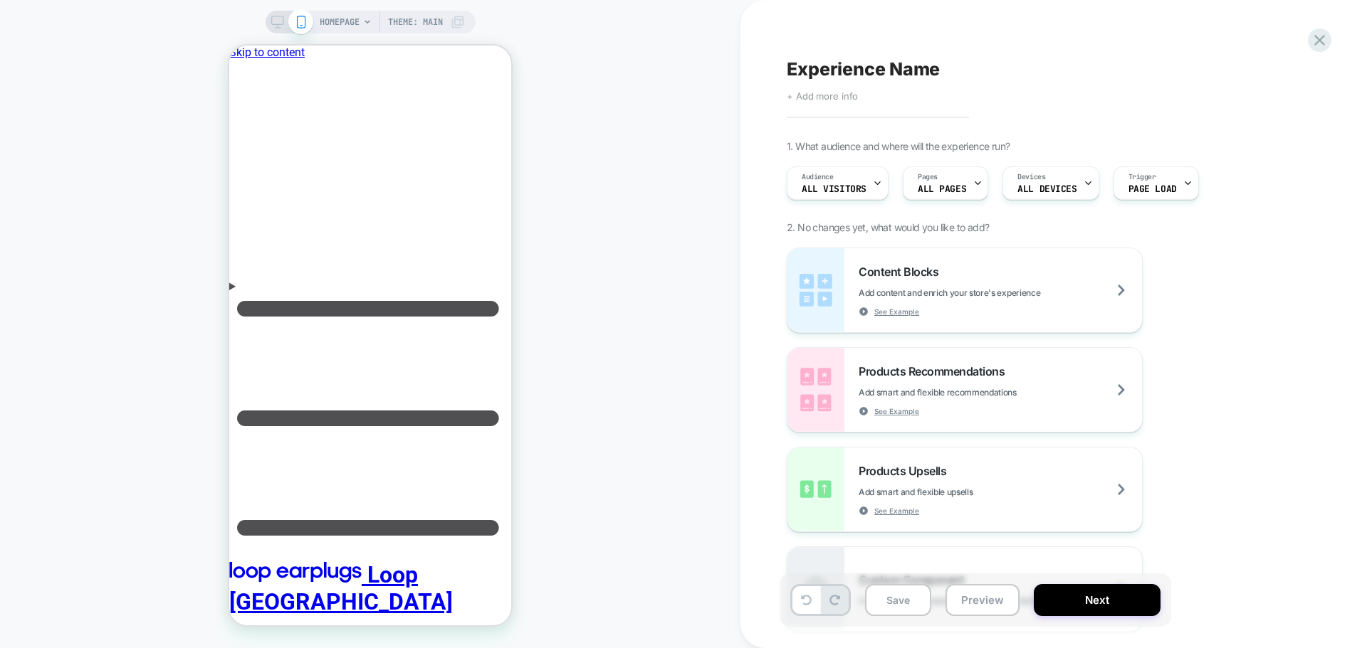
click at [0, 0] on span "+ Add more info" at bounding box center [0, 0] width 0 height 0
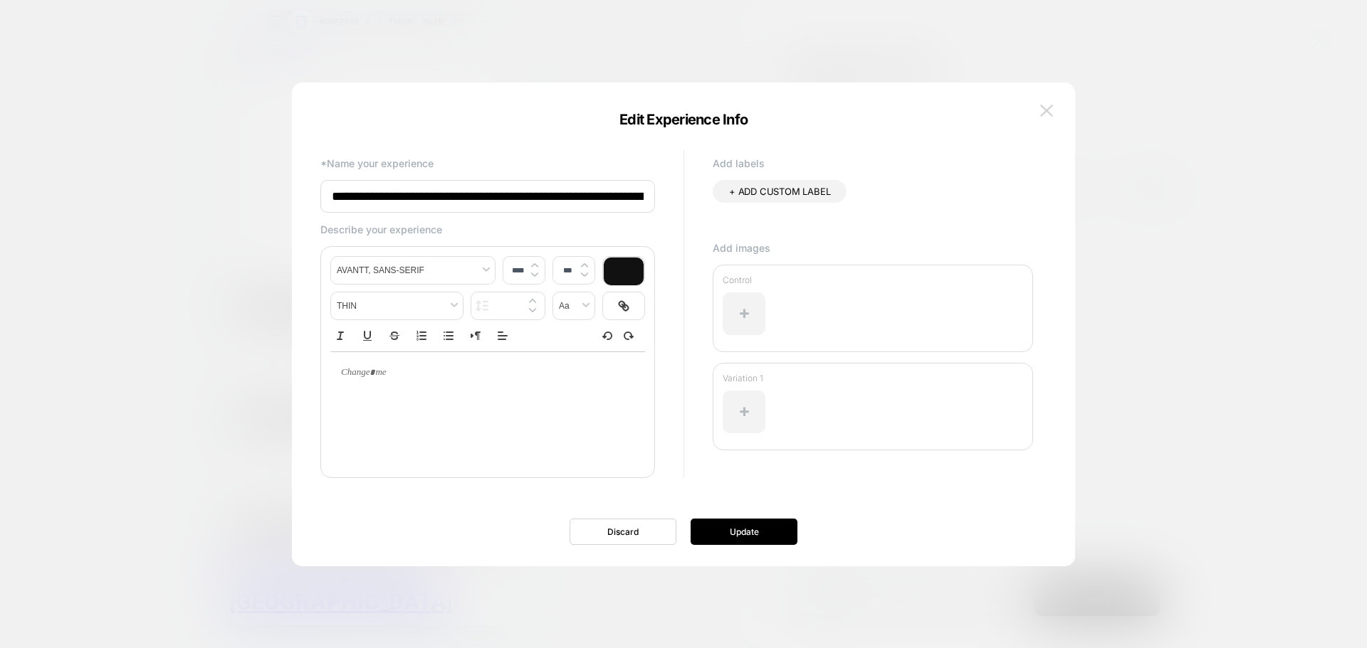
scroll to position [0, 72]
click at [1046, 112] on img at bounding box center [1046, 111] width 13 height 12
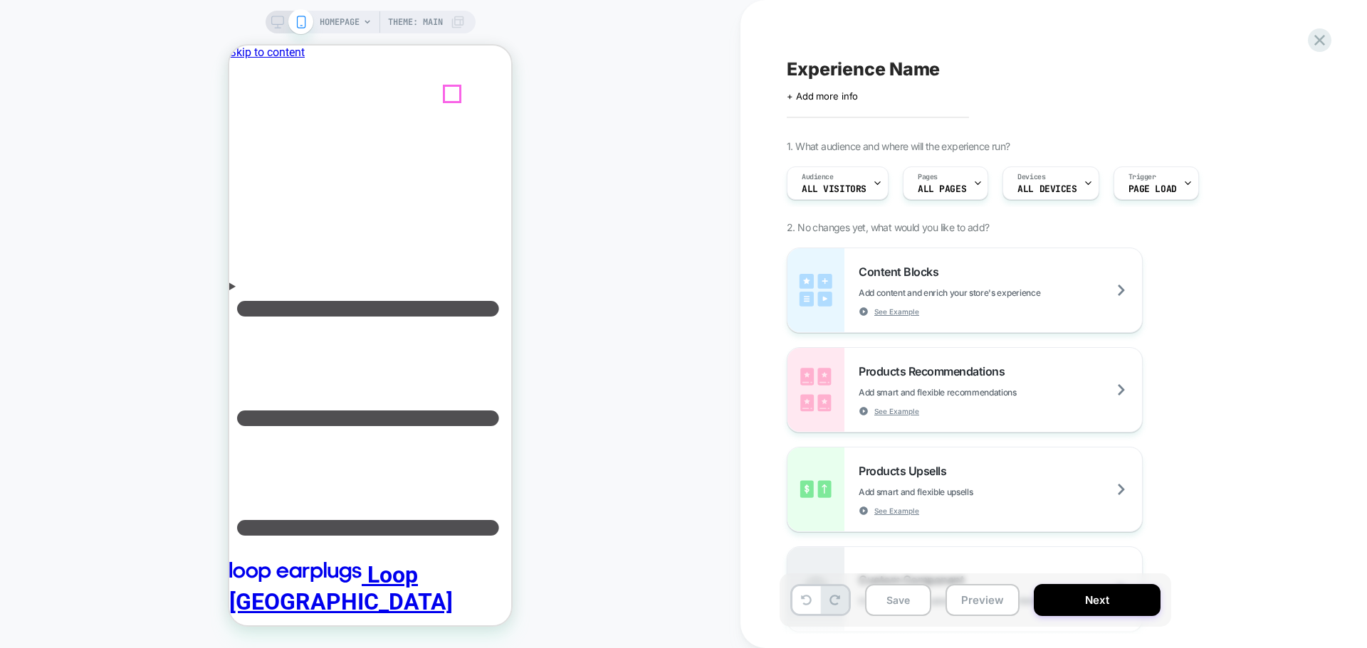
click at [0, 0] on span "+ Add more info" at bounding box center [0, 0] width 0 height 0
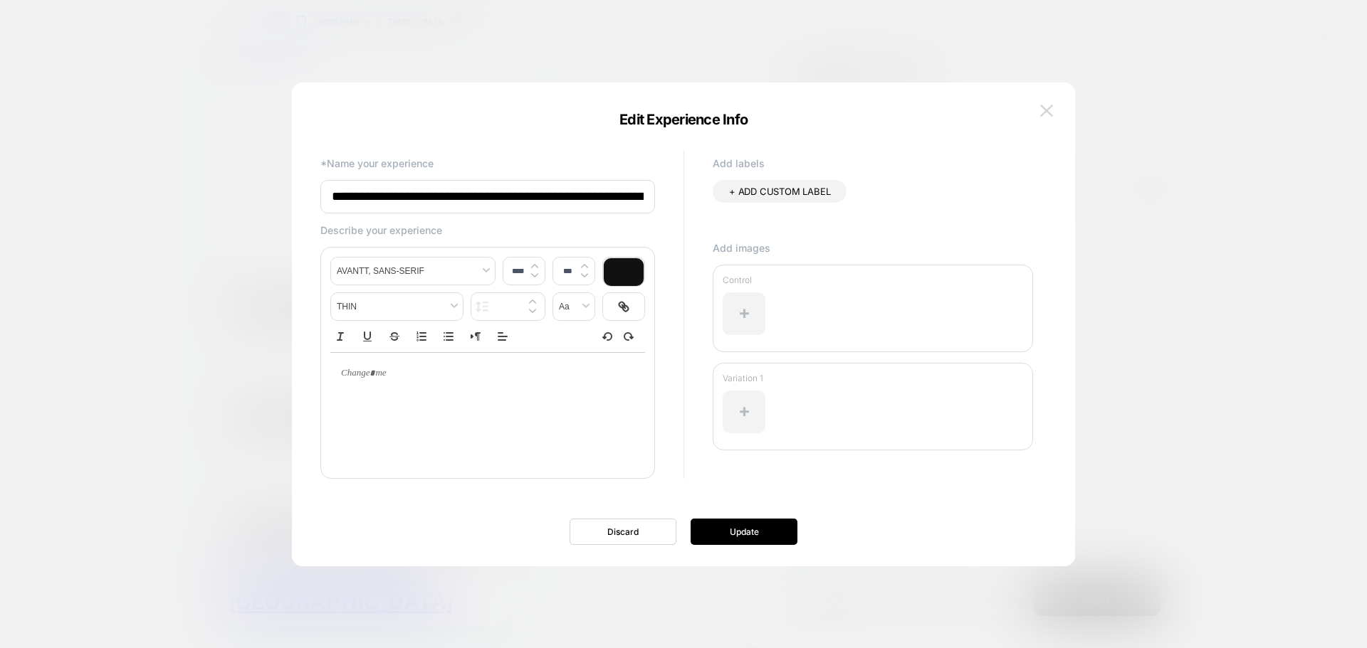
click at [0, 0] on button at bounding box center [0, 0] width 0 height 0
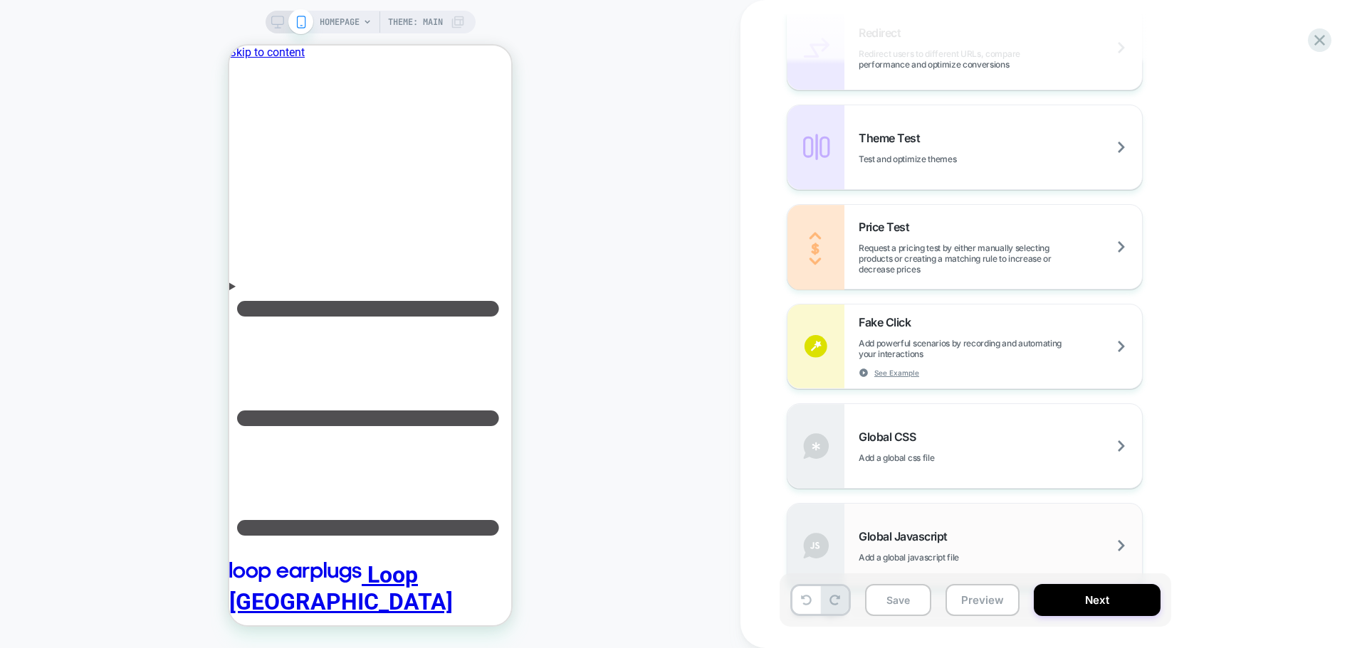
scroll to position [712, 0]
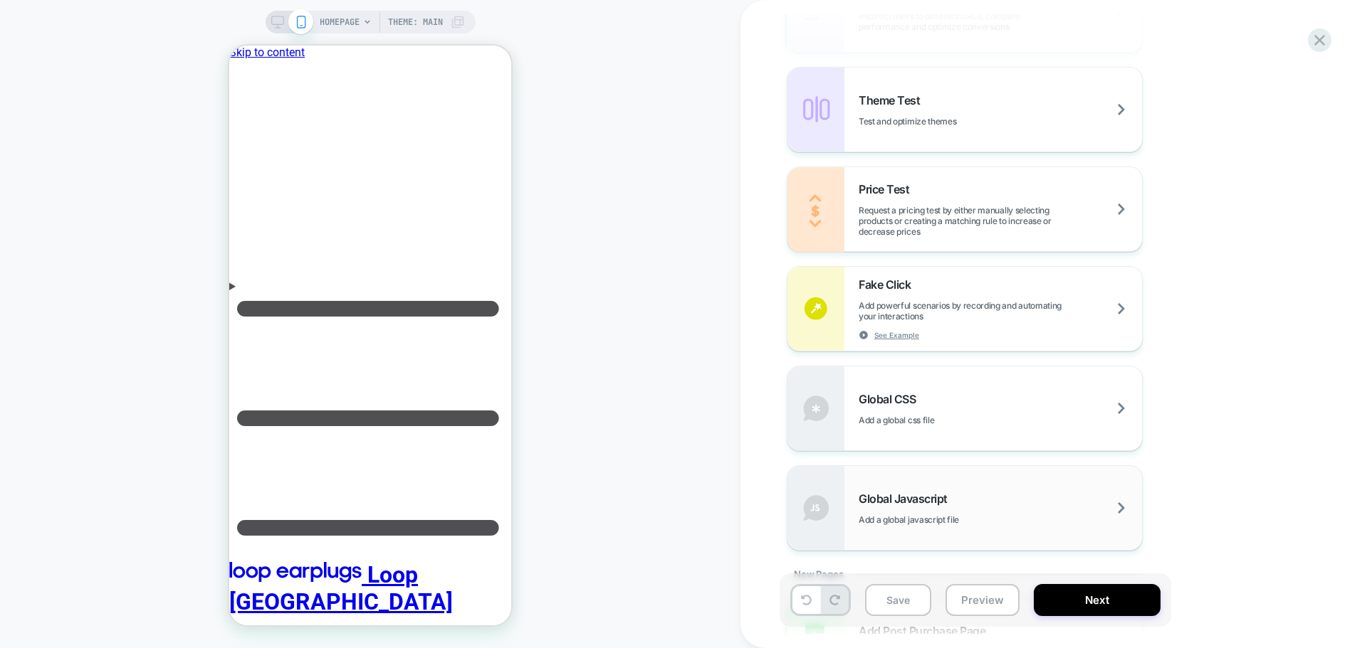
click at [956, 515] on span "Add a global javascript file" at bounding box center [944, 520] width 172 height 11
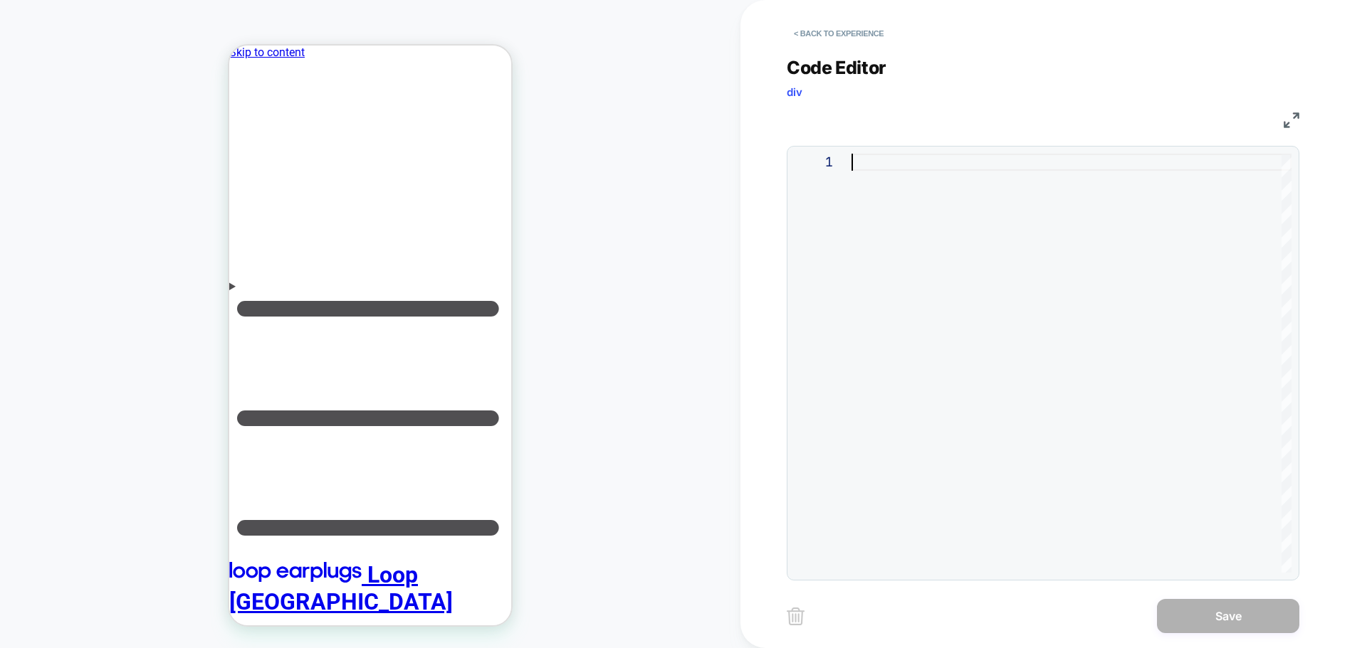
click at [0, 0] on div at bounding box center [0, 0] width 0 height 0
type textarea "**********"
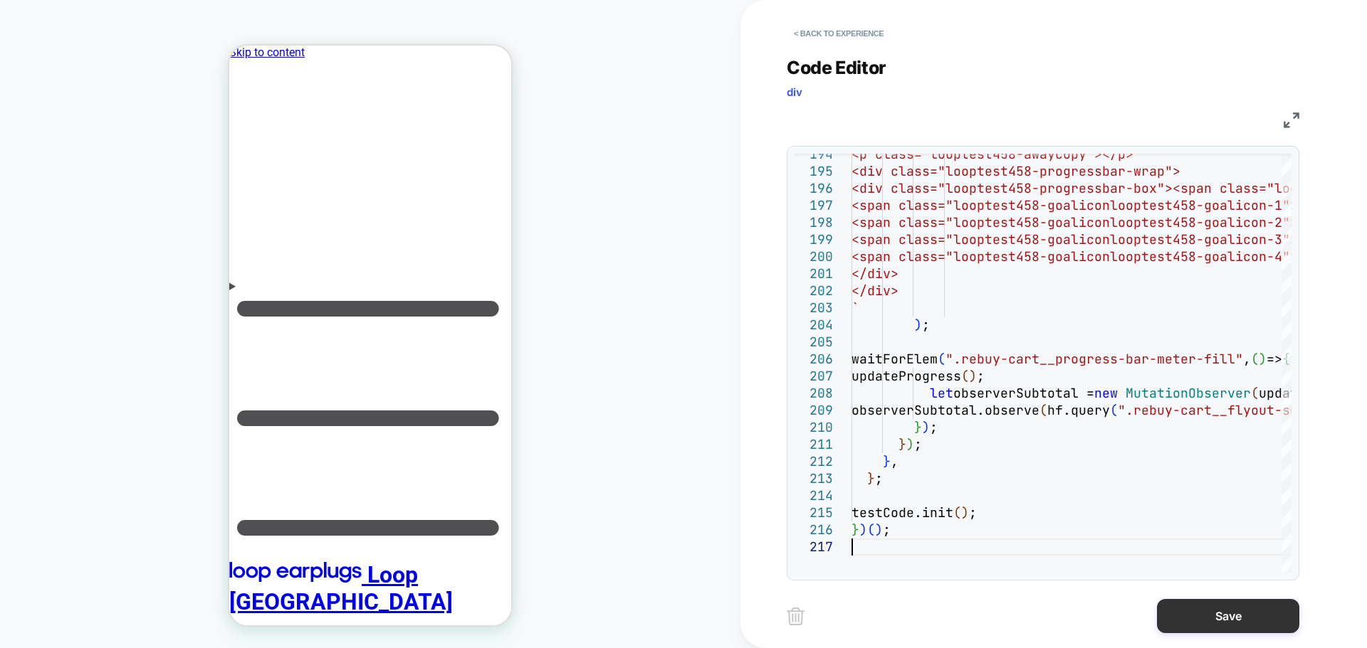
click at [1182, 611] on button "Save" at bounding box center [1228, 616] width 142 height 34
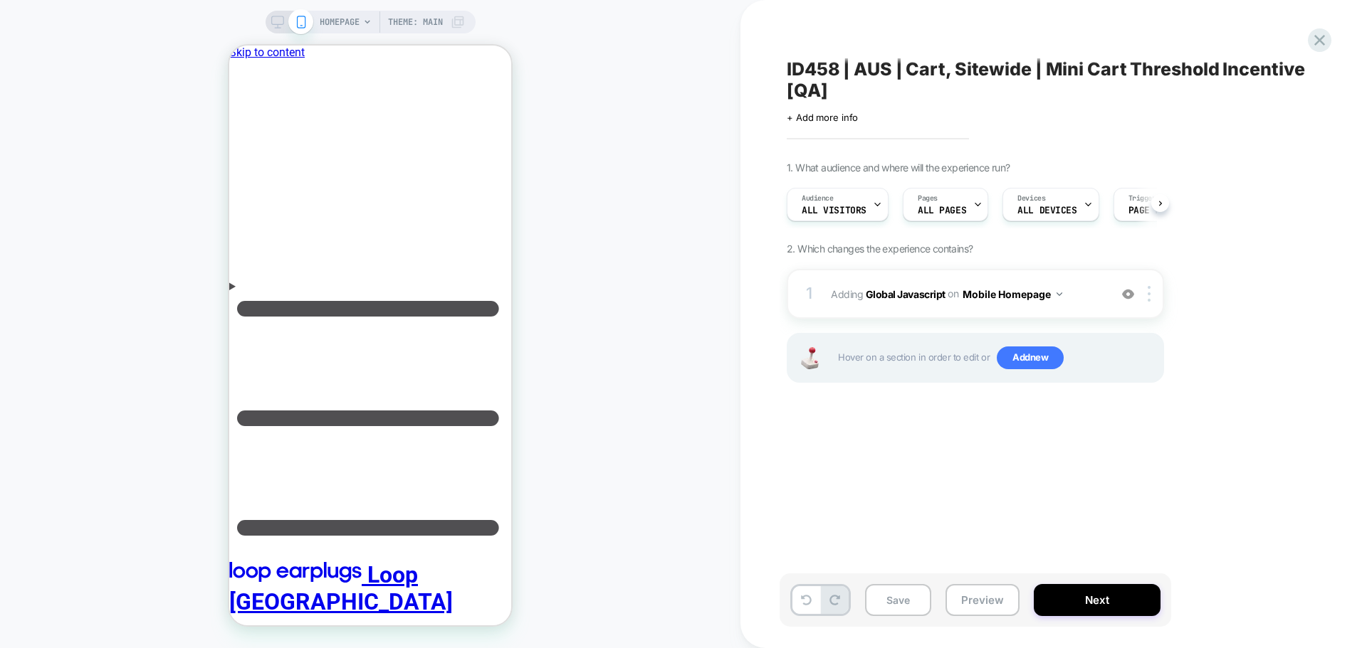
scroll to position [0, 1]
click at [852, 206] on span "All Visitors" at bounding box center [833, 211] width 65 height 10
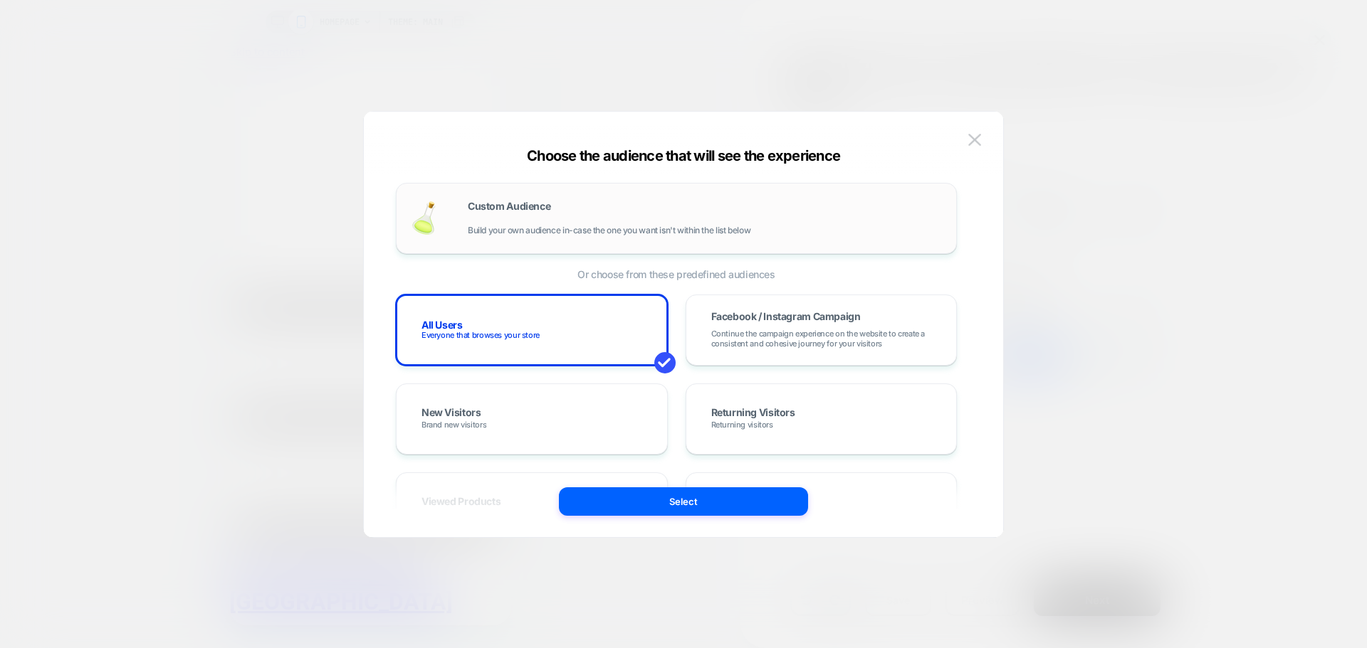
click at [493, 231] on span "Build your own audience in-case the one you want isn't within the list below" at bounding box center [609, 231] width 283 height 10
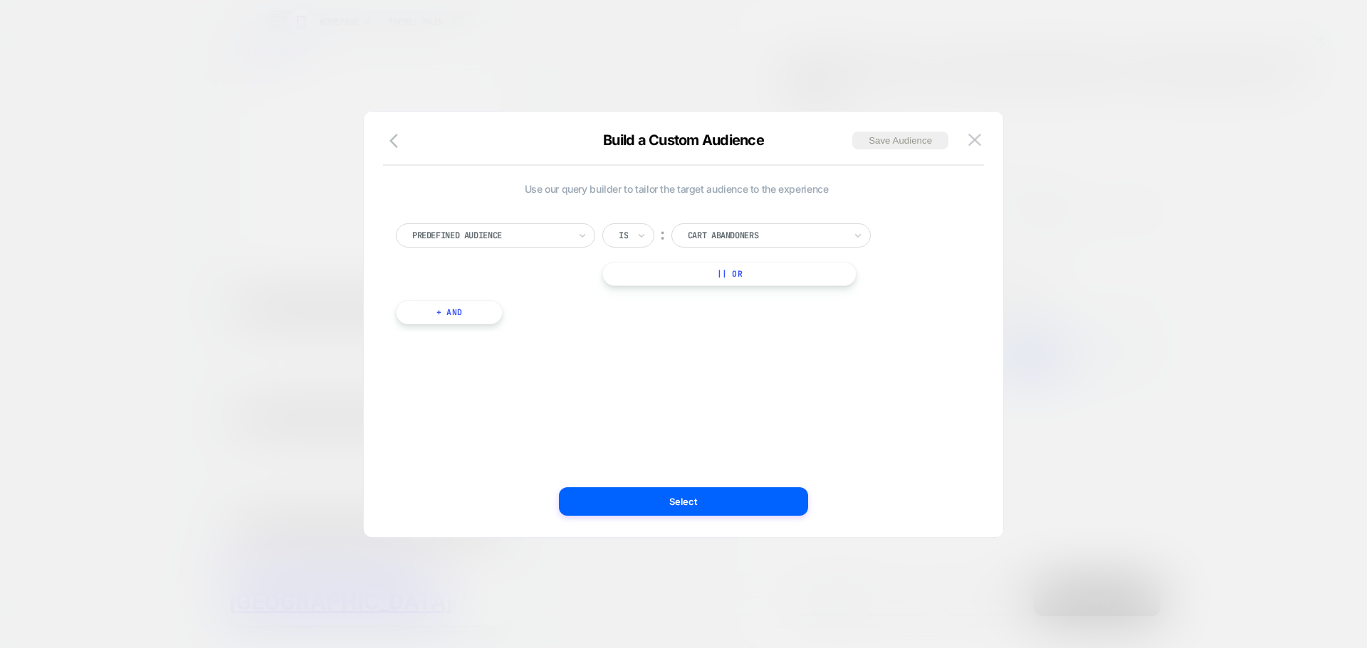
click at [0, 0] on div at bounding box center [0, 0] width 0 height 0
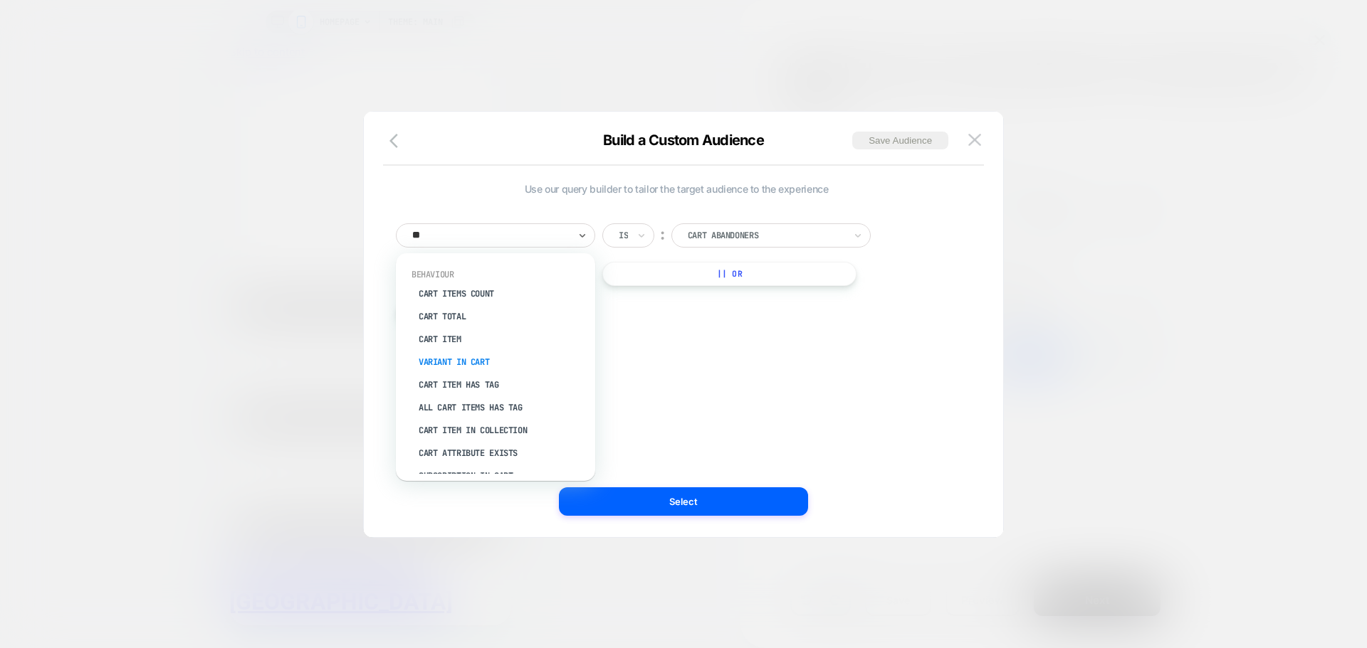
type input "***"
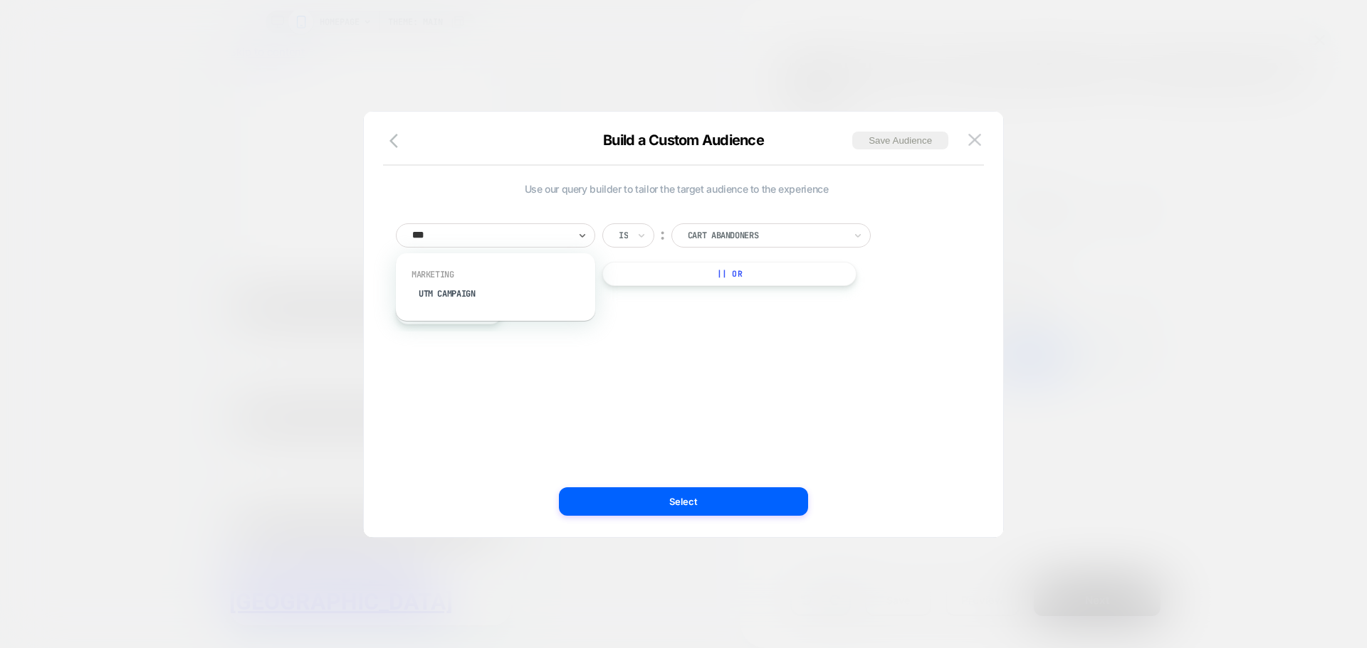
click at [0, 0] on div "Marketing UTM Campaign" at bounding box center [0, 0] width 0 height 0
click at [0, 0] on div "UTM Campaign" at bounding box center [0, 0] width 0 height 0
click at [0, 0] on input at bounding box center [0, 0] width 0 height 0
type input "*********"
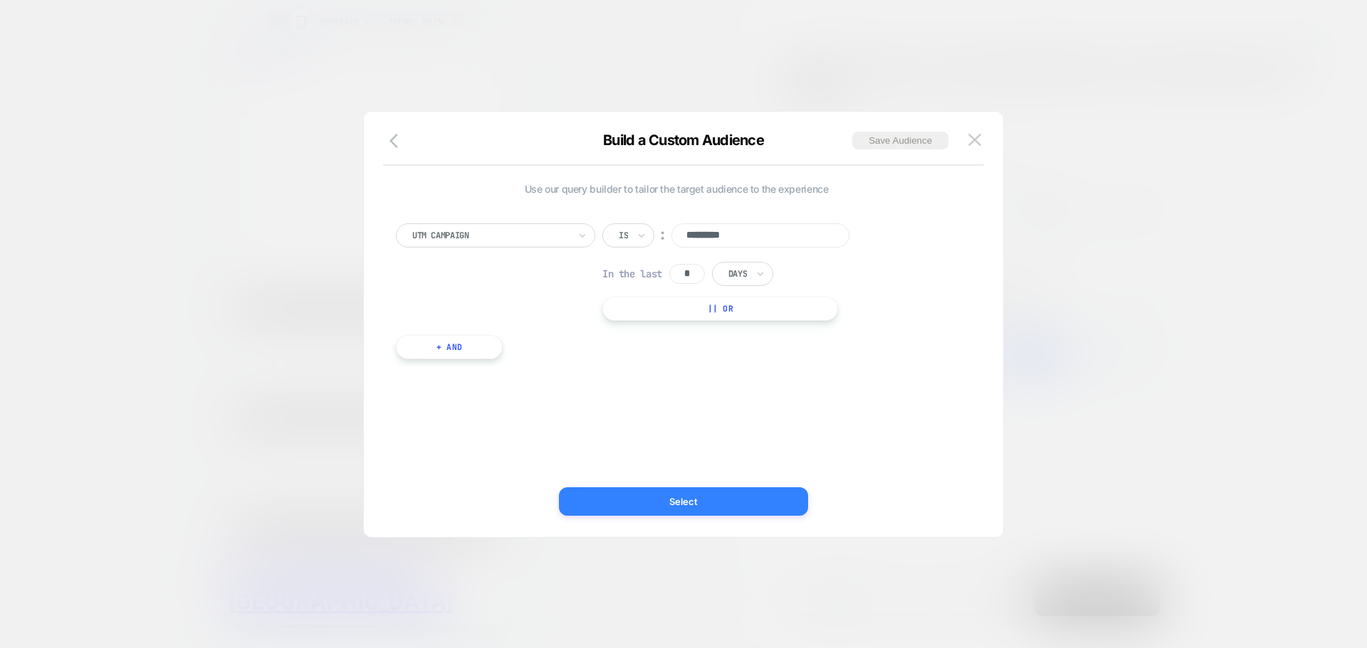
click at [0, 0] on button "Select" at bounding box center [0, 0] width 0 height 0
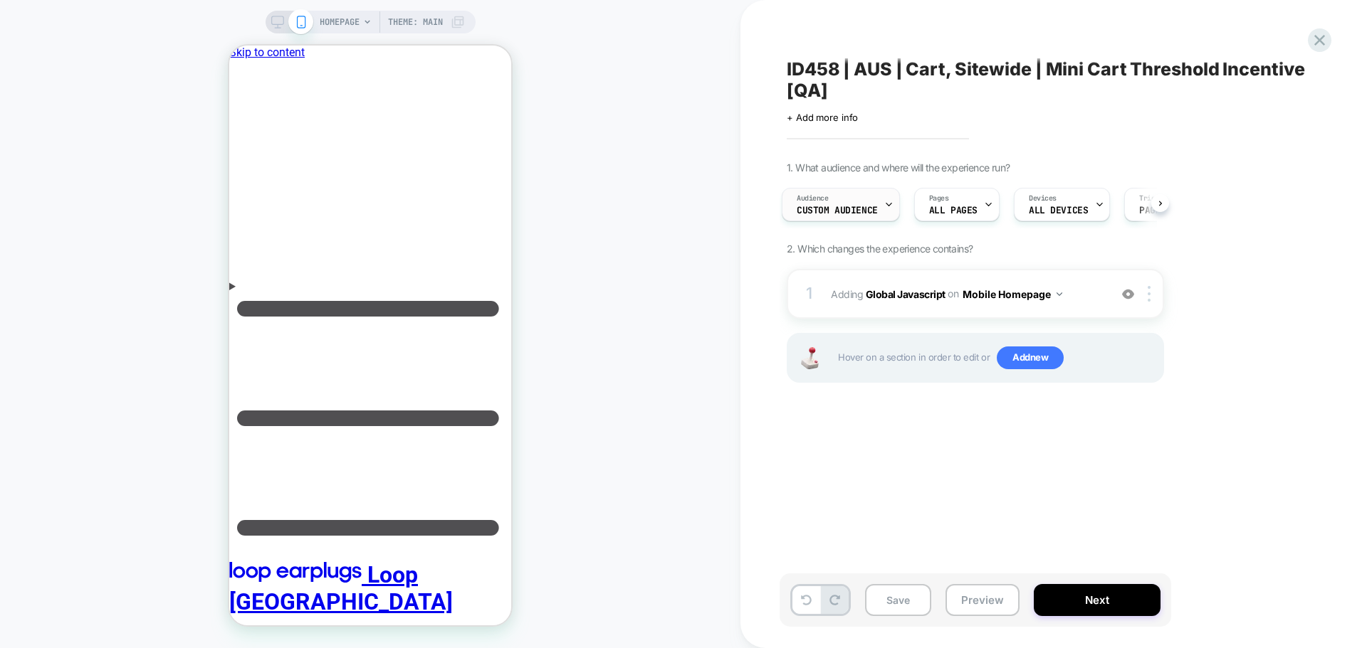
scroll to position [0, 2]
click at [1036, 284] on button "Mobile Homepage" at bounding box center [1012, 294] width 100 height 21
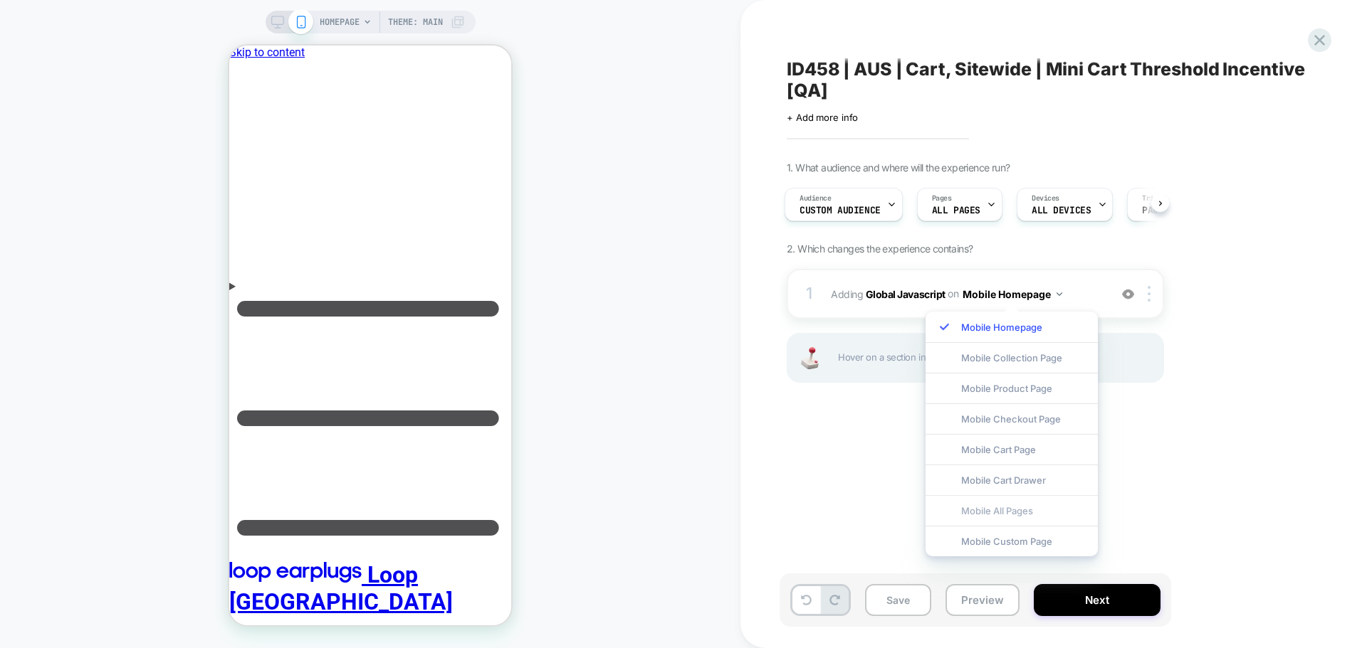
click at [0, 0] on div "Mobile All Pages" at bounding box center [0, 0] width 0 height 0
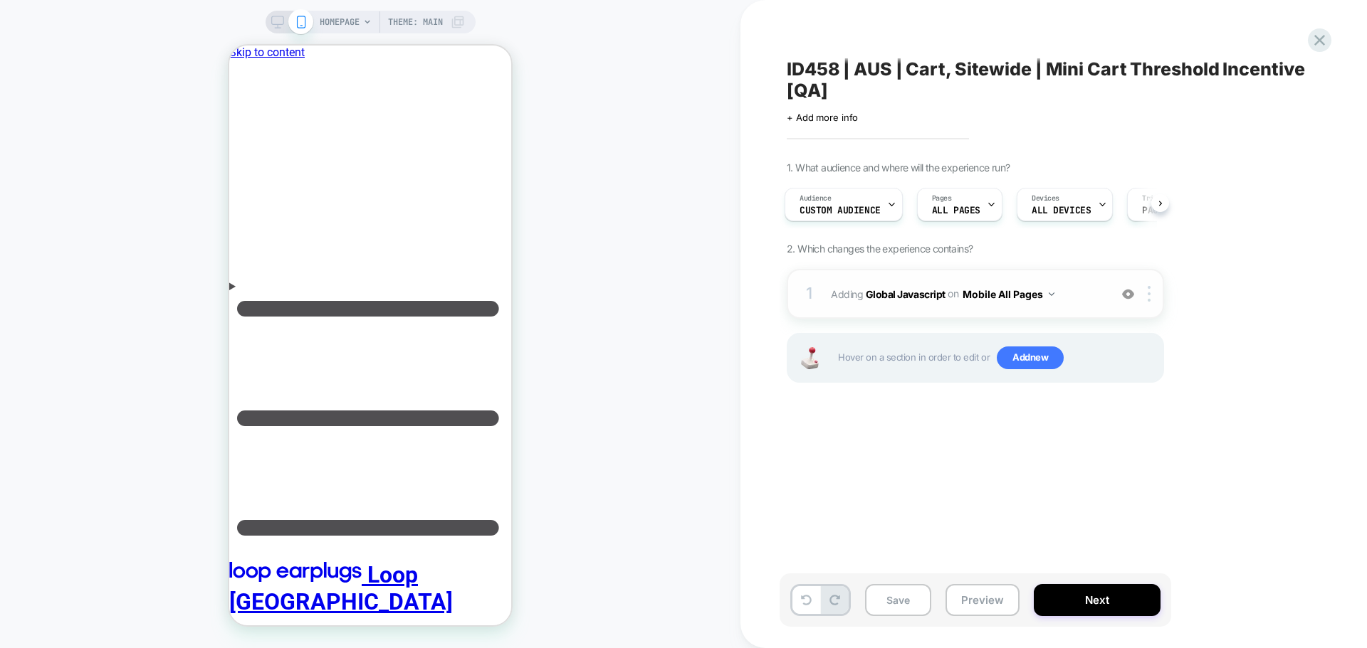
click at [1152, 302] on div "1 Adding Global Javascript on Mobile All Pages Add Before Add After Copy to Des…" at bounding box center [975, 294] width 377 height 50
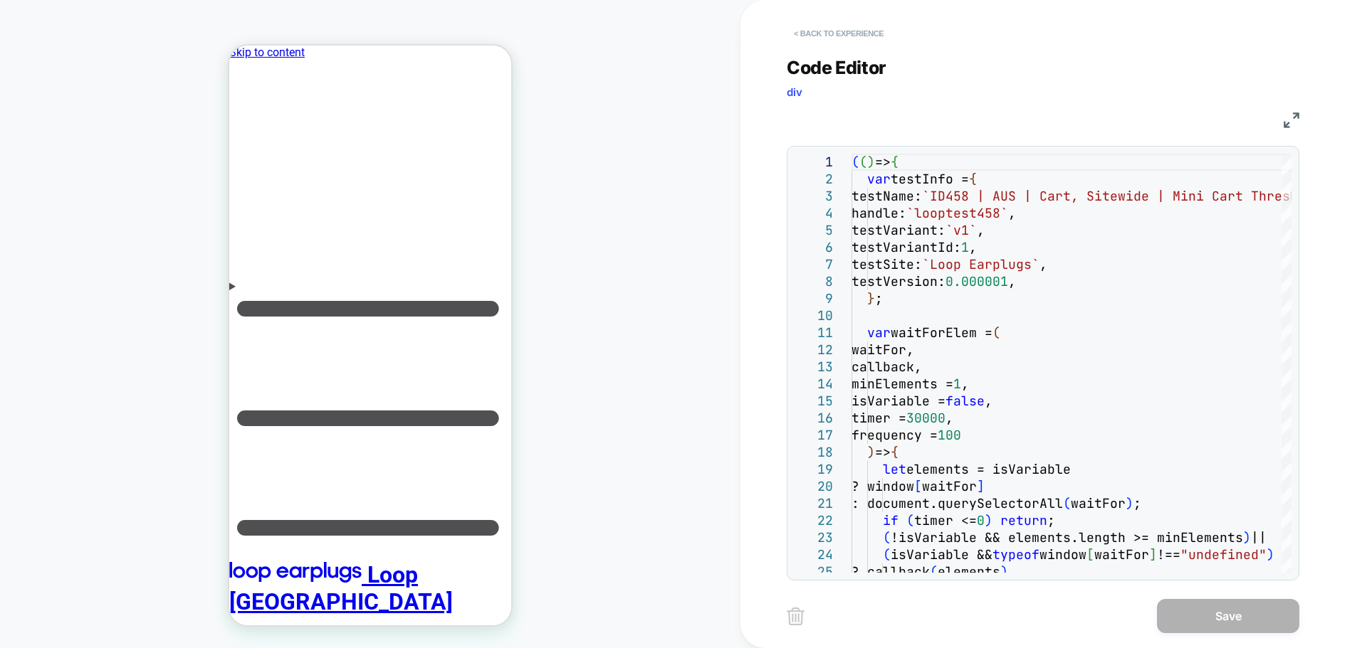
click at [0, 0] on button "< Back to experience" at bounding box center [0, 0] width 0 height 0
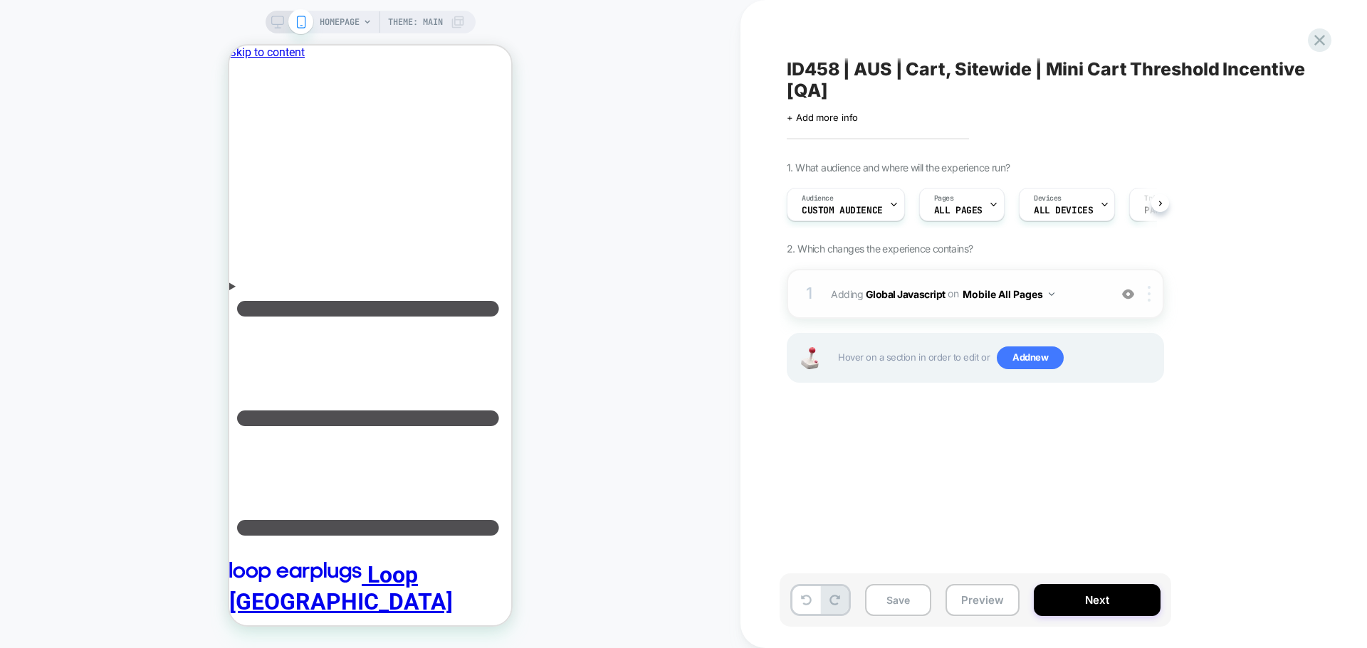
scroll to position [0, 1]
click at [0, 0] on img at bounding box center [0, 0] width 0 height 0
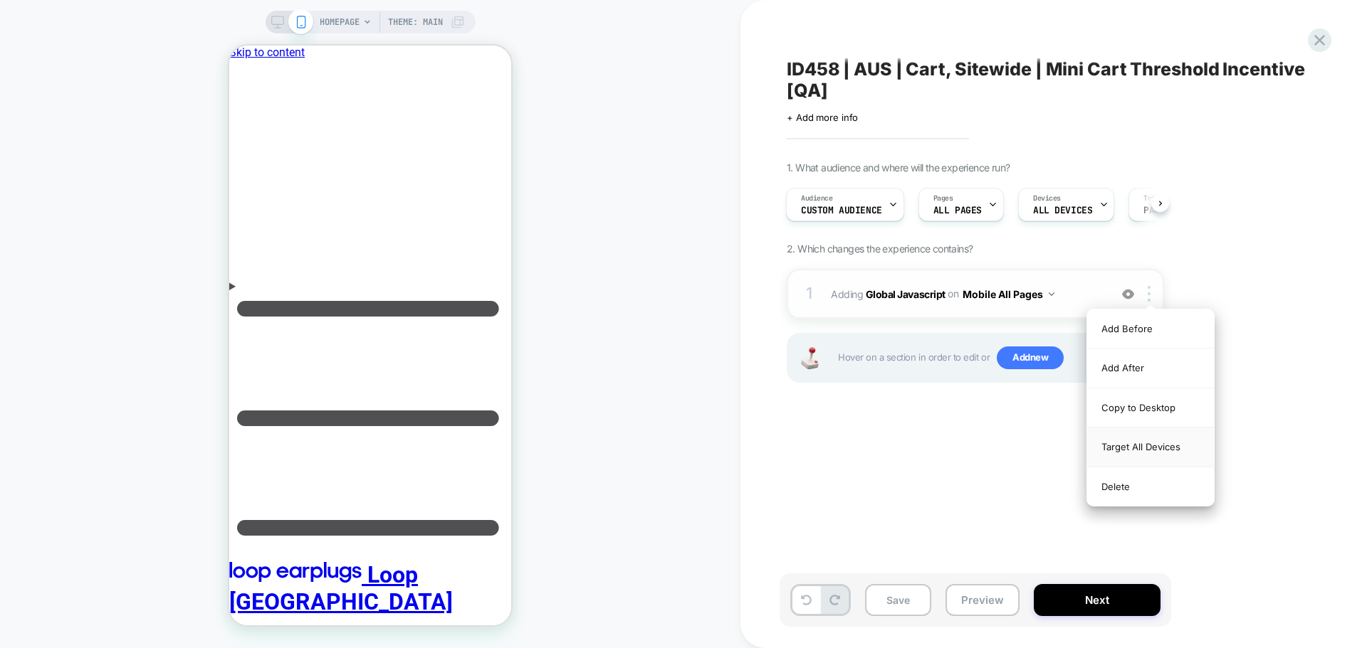
click at [0, 0] on div "Target All Devices" at bounding box center [0, 0] width 0 height 0
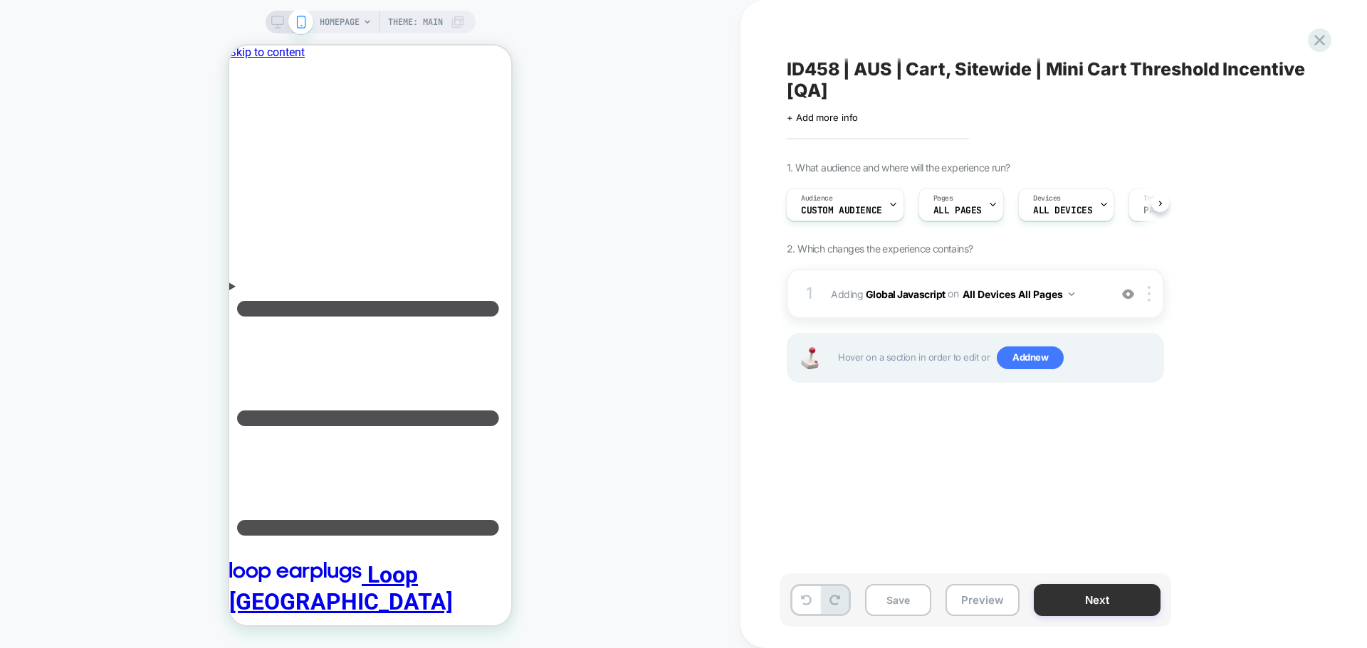
click at [0, 0] on button "Next" at bounding box center [0, 0] width 0 height 0
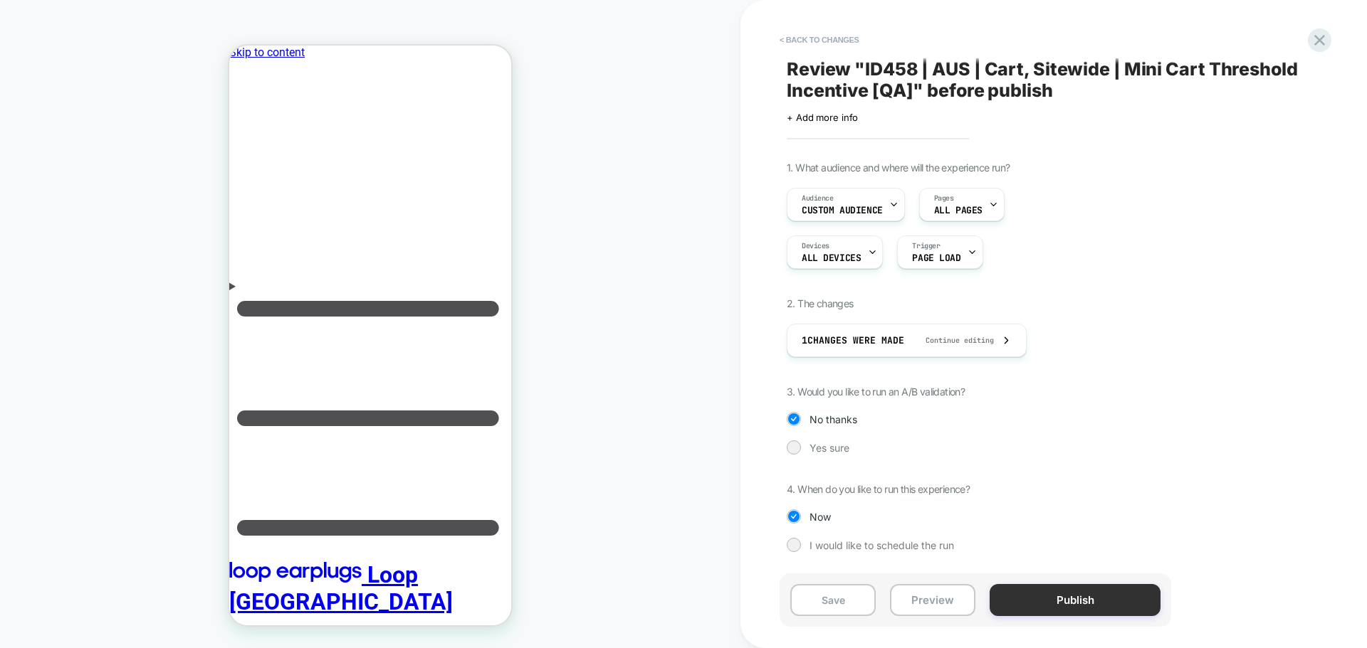
click at [1088, 594] on button "Publish" at bounding box center [1074, 600] width 171 height 32
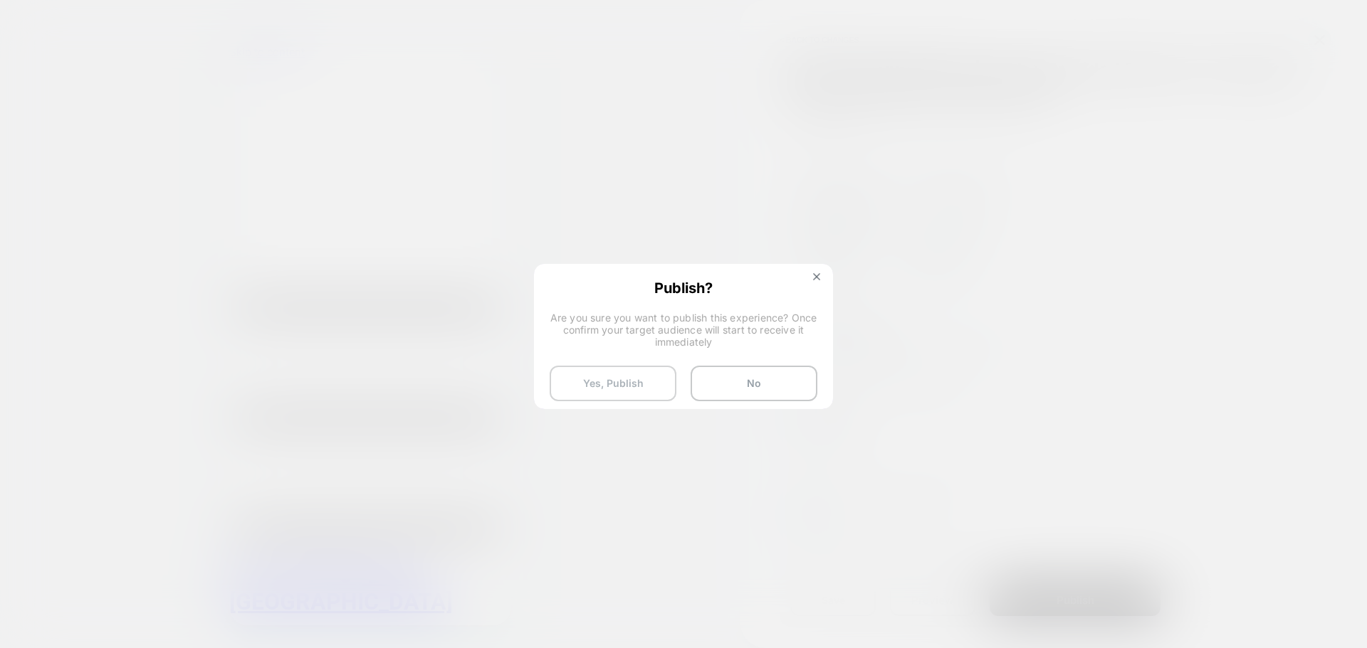
click at [603, 395] on button "Yes, Publish" at bounding box center [613, 384] width 127 height 36
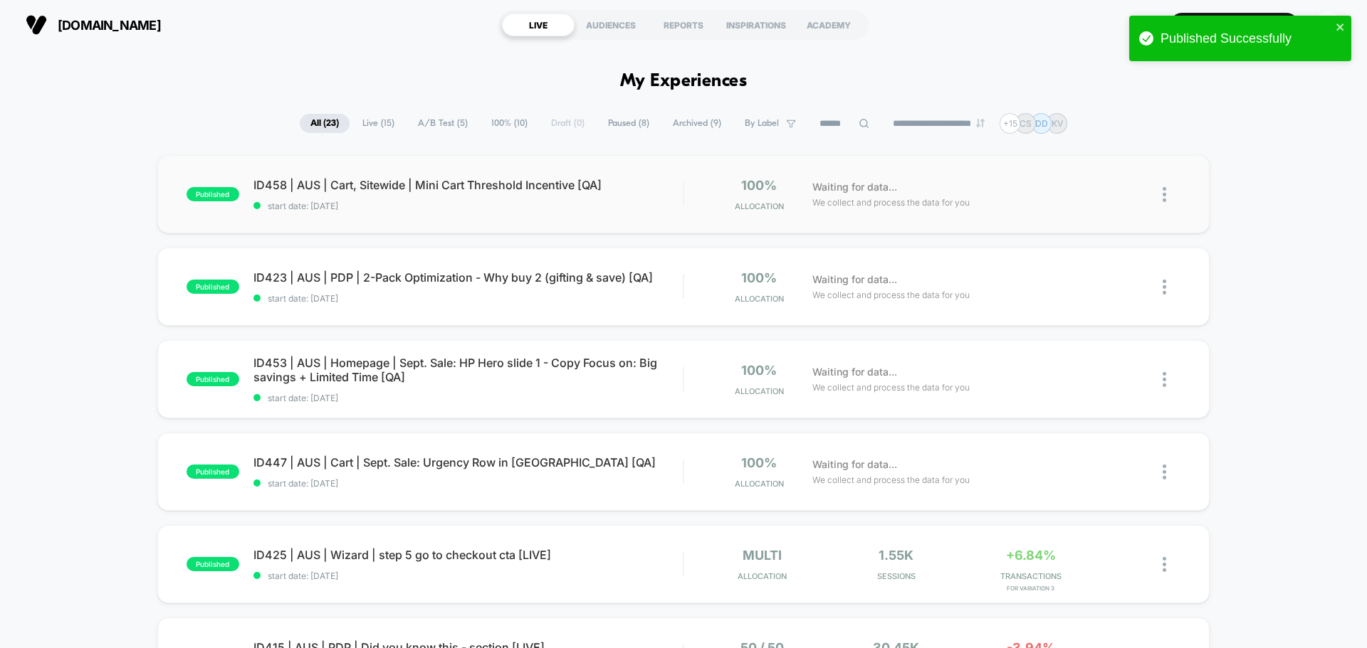
click at [583, 174] on div "published ID458 | AUS | Cart, Sitewide | Mini Cart Threshold Incentive [QA] sta…" at bounding box center [683, 194] width 1052 height 78
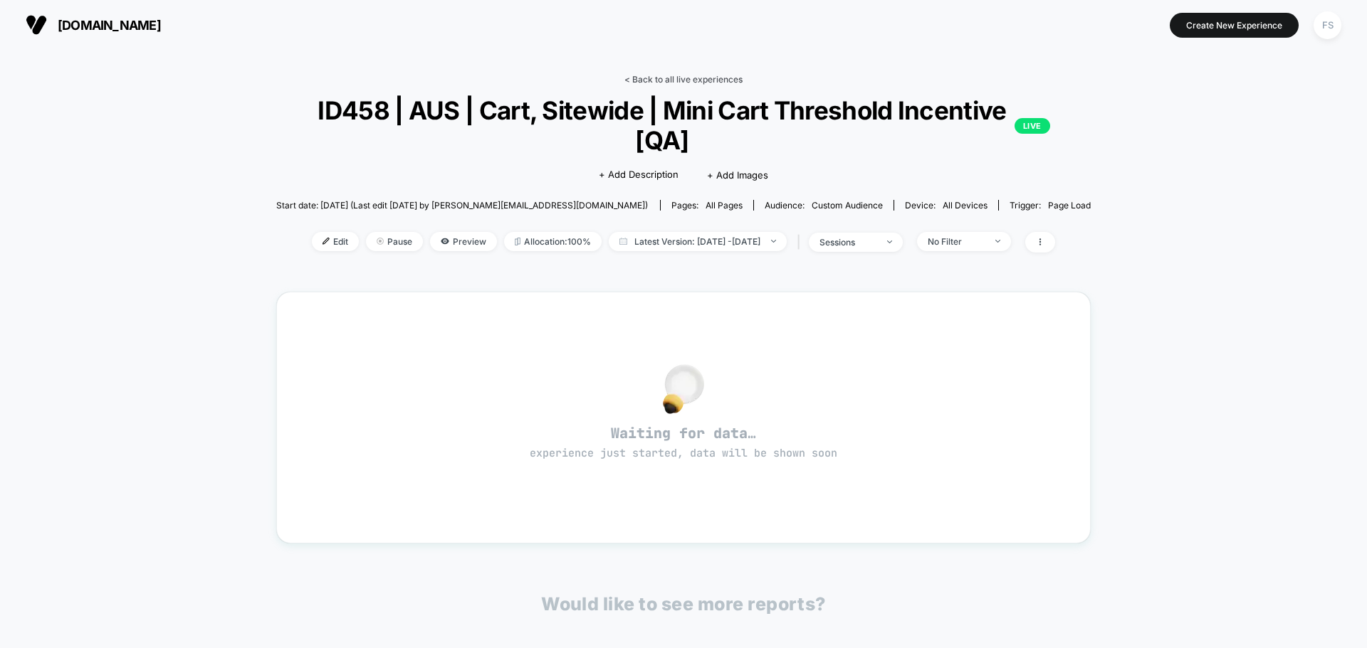
click at [683, 81] on link "< Back to all live experiences" at bounding box center [683, 79] width 118 height 11
